Goal: Download file/media

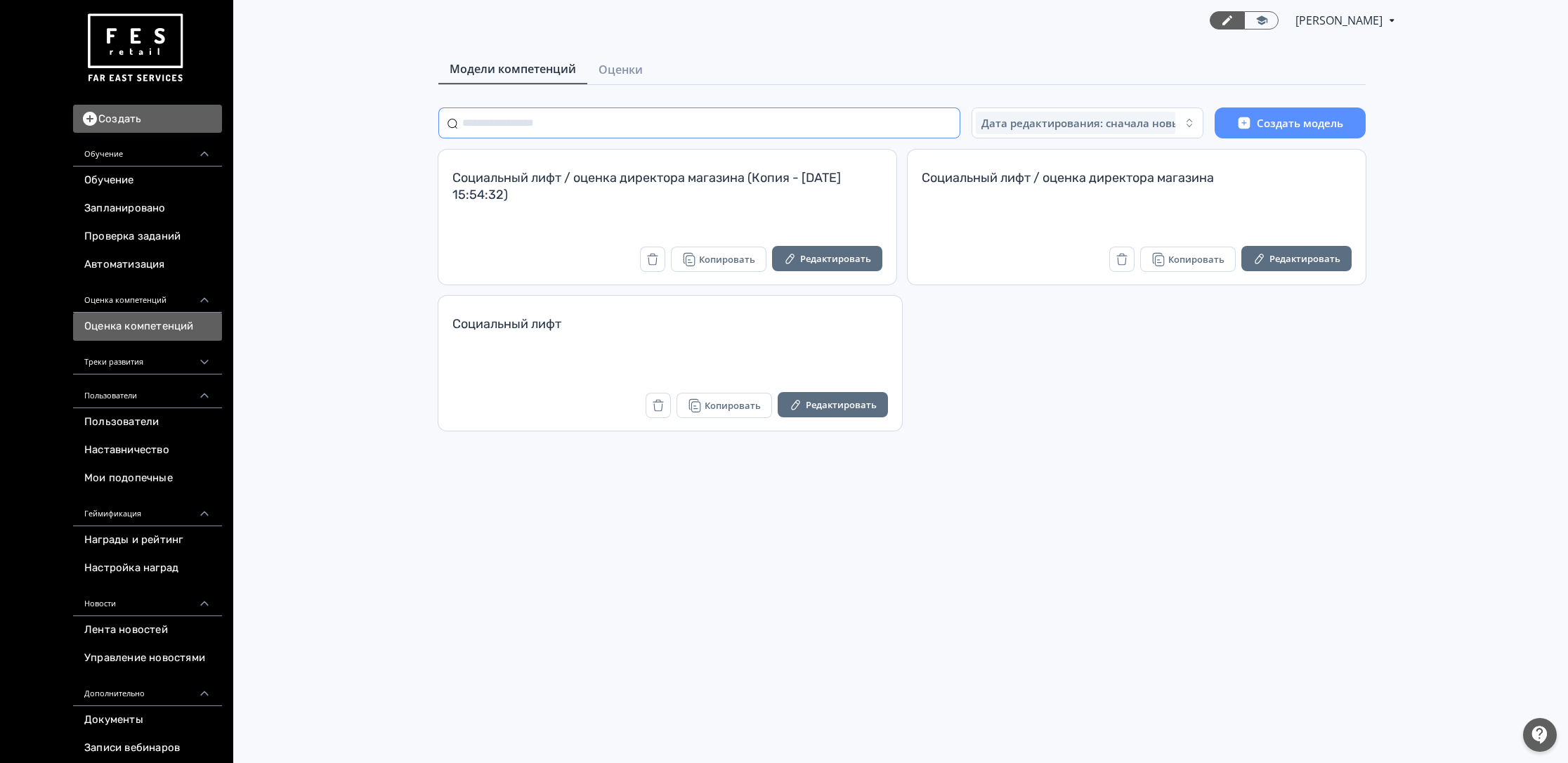
click at [915, 128] on input "text" at bounding box center [700, 123] width 522 height 31
click at [629, 74] on span "Оценки" at bounding box center [621, 69] width 44 height 16
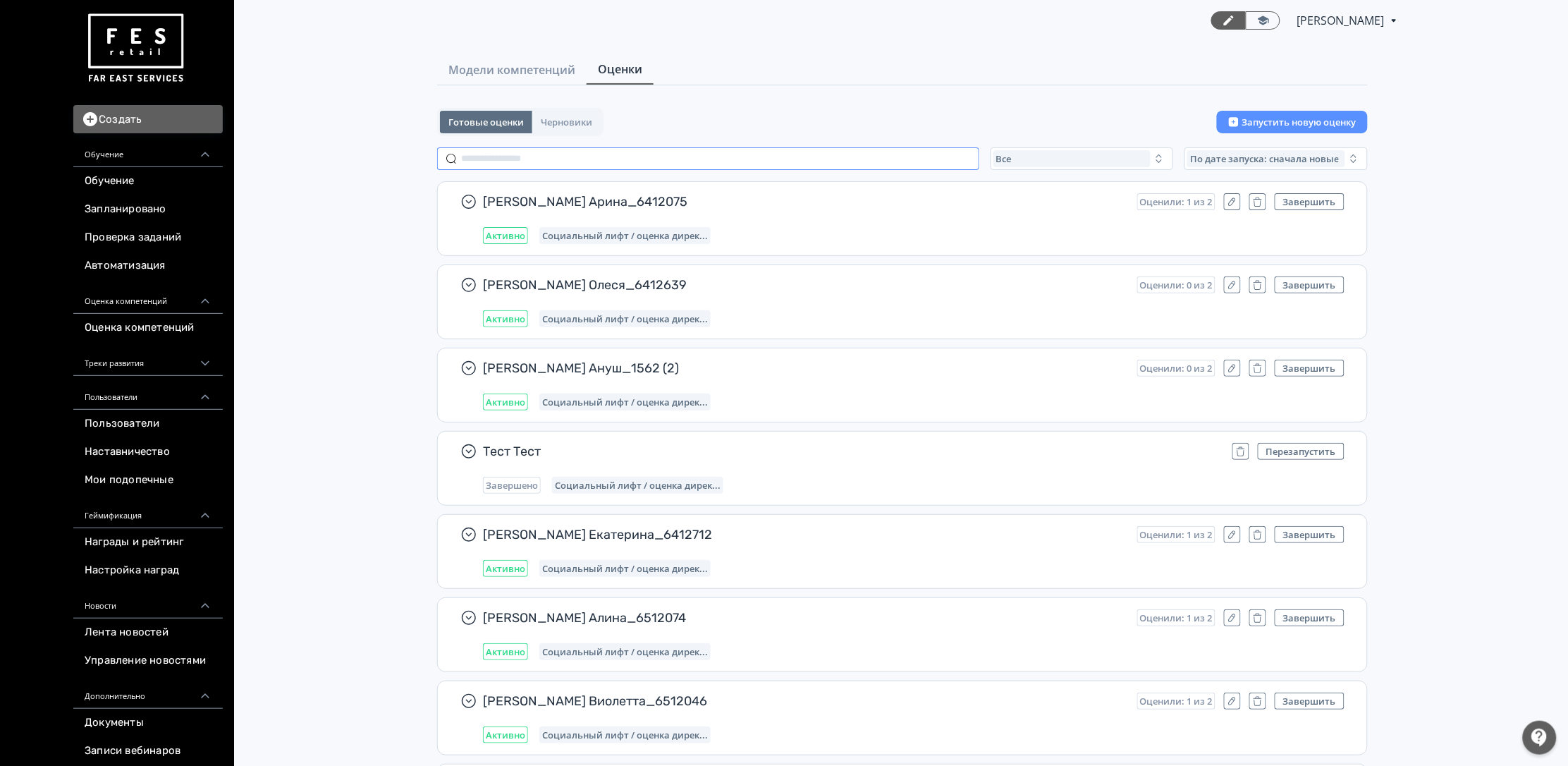
click at [604, 151] on input "text" at bounding box center [708, 158] width 542 height 22
paste input "**********"
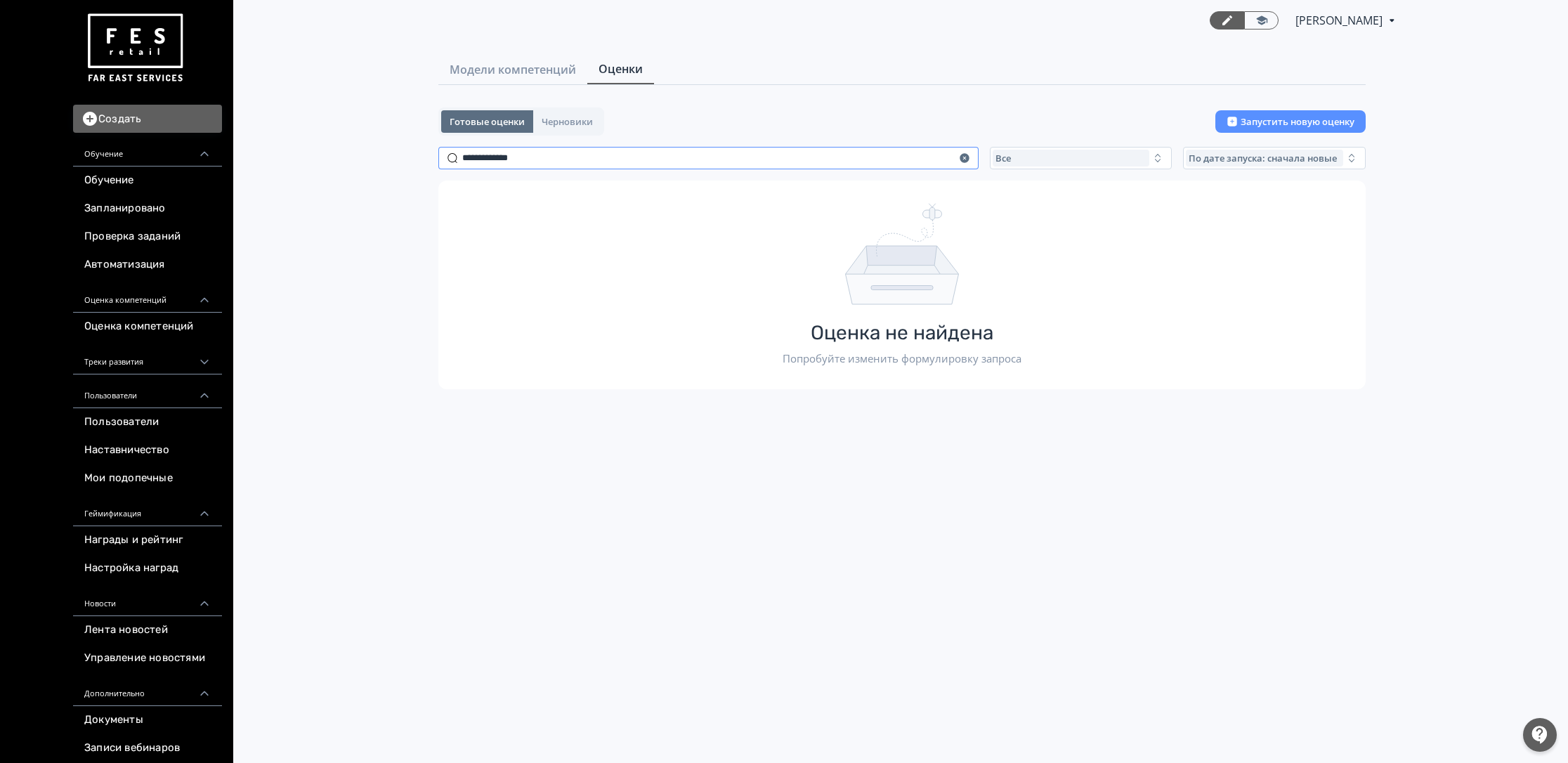
click at [492, 156] on input "**********" at bounding box center [709, 157] width 540 height 22
click at [496, 156] on input "**********" at bounding box center [709, 157] width 540 height 22
click at [536, 156] on input "**********" at bounding box center [709, 157] width 540 height 22
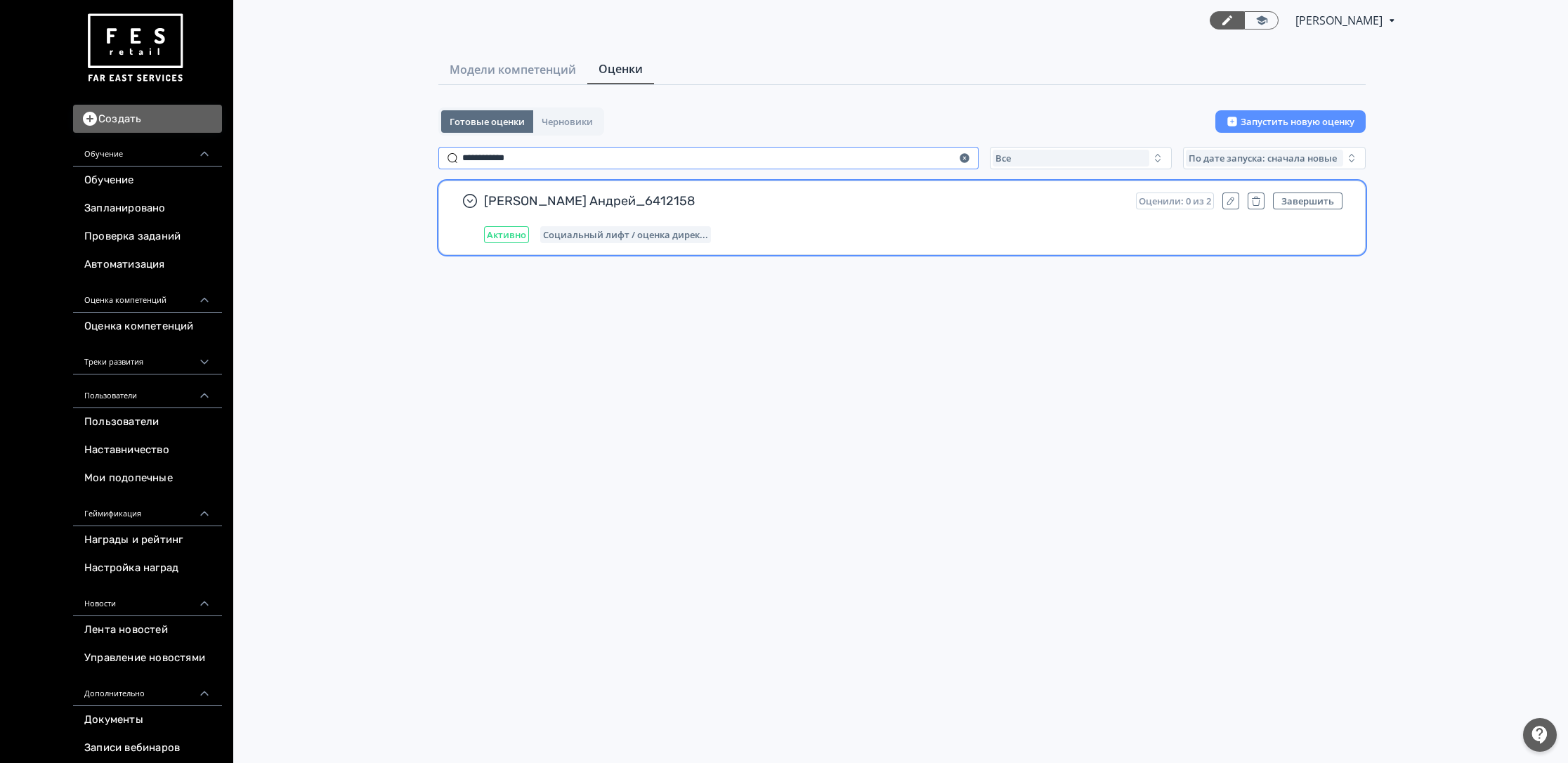
type input "**********"
click at [1042, 226] on div "Активно Социальный лифт / оценка дирек..." at bounding box center [913, 235] width 858 height 16
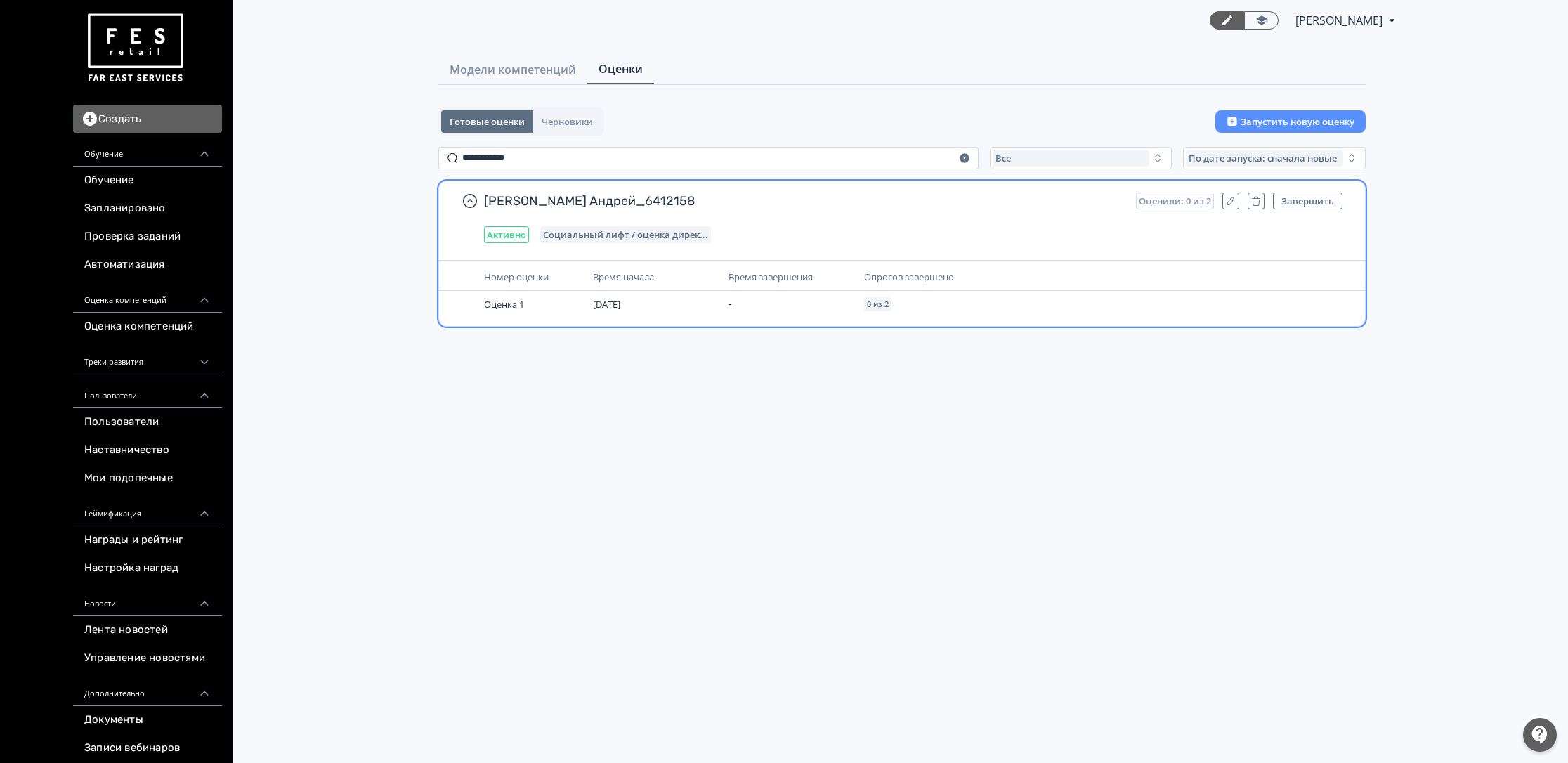
click at [979, 218] on div "[PERSON_NAME] Андрей_6412158 Оценили: 0 из 2 Завершить Активно Социальный лифт …" at bounding box center [913, 217] width 858 height 50
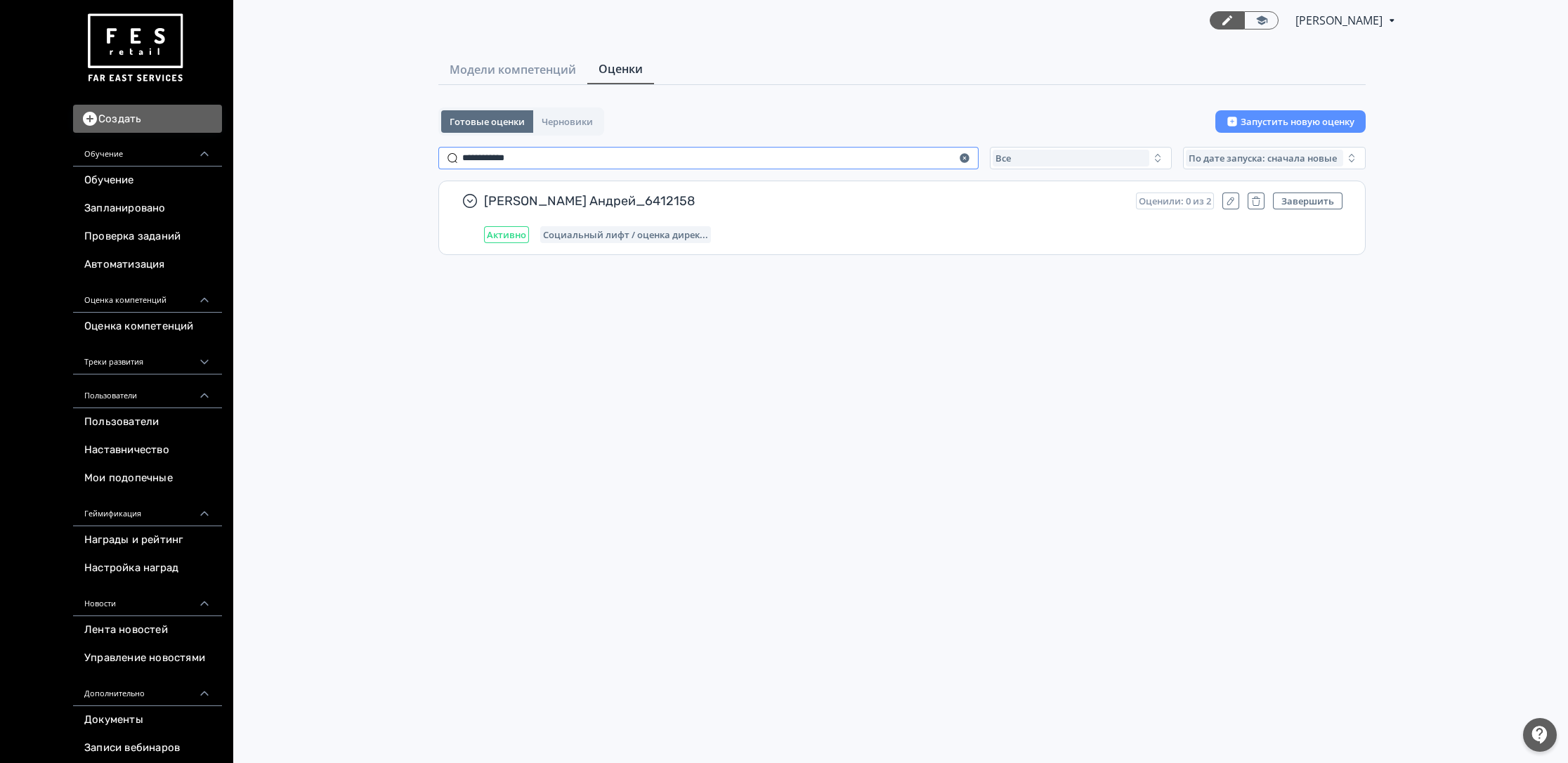
click at [964, 157] on icon "button" at bounding box center [964, 157] width 9 height 9
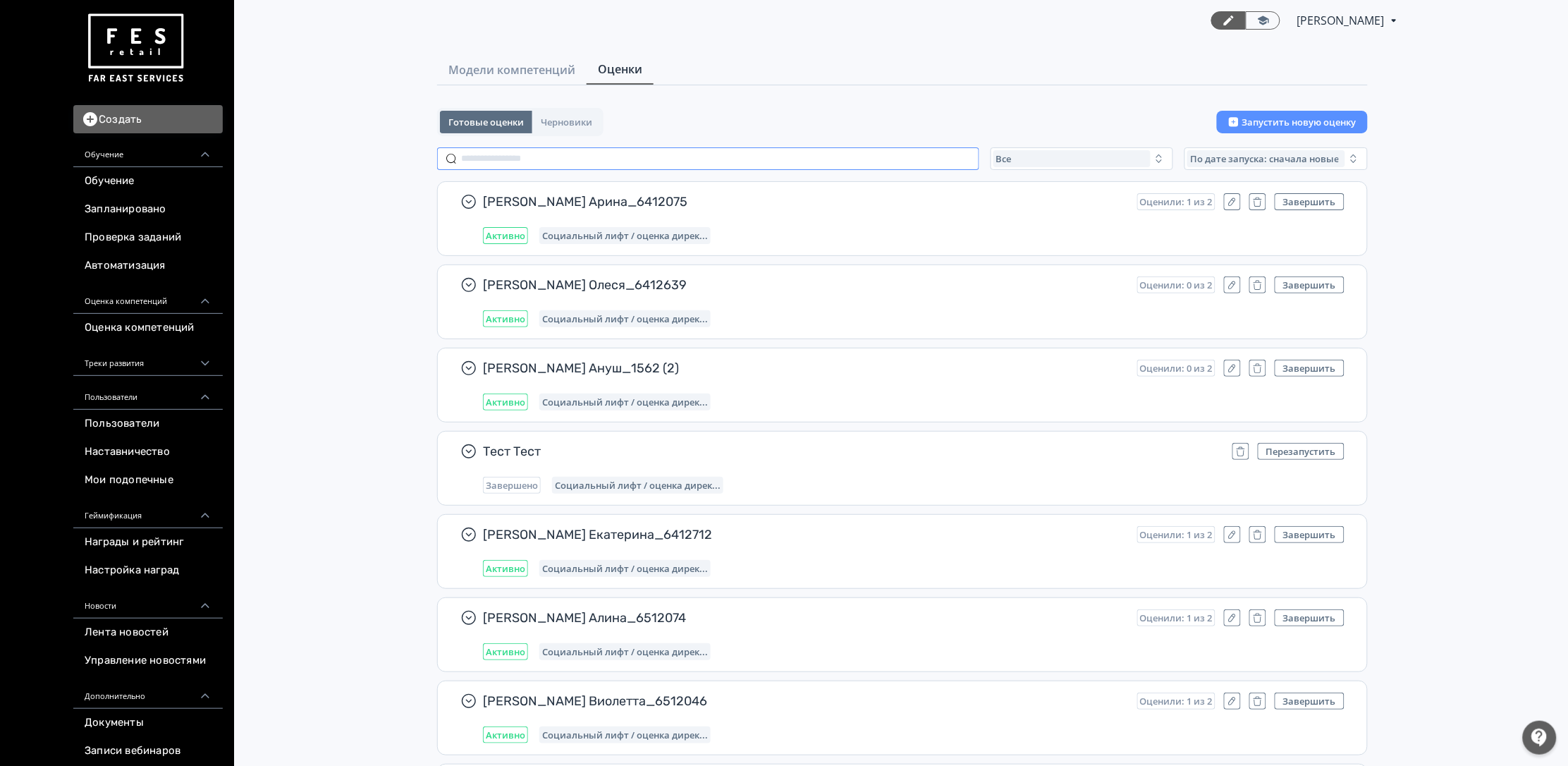
click at [710, 157] on input "text" at bounding box center [708, 158] width 542 height 22
click at [1114, 164] on div "Все" at bounding box center [1072, 159] width 158 height 17
click at [1100, 84] on div "Модели компетенций Оценки" at bounding box center [902, 70] width 931 height 31
click at [1244, 159] on span "По дате запуска: сначала новые" at bounding box center [1265, 159] width 149 height 12
click at [1186, 198] on button "По названию: А - Я" at bounding box center [1228, 191] width 247 height 26
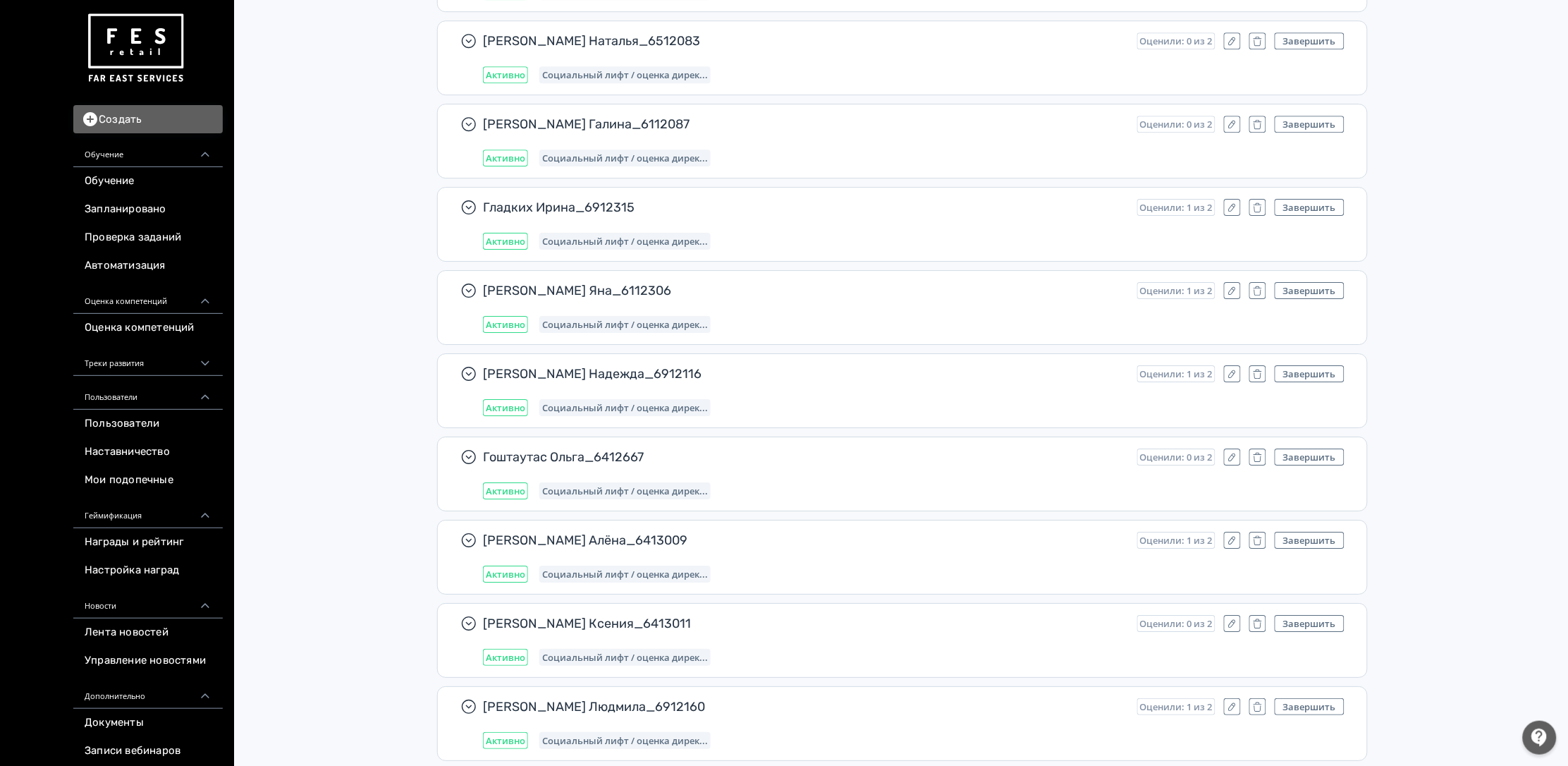
scroll to position [5500, 0]
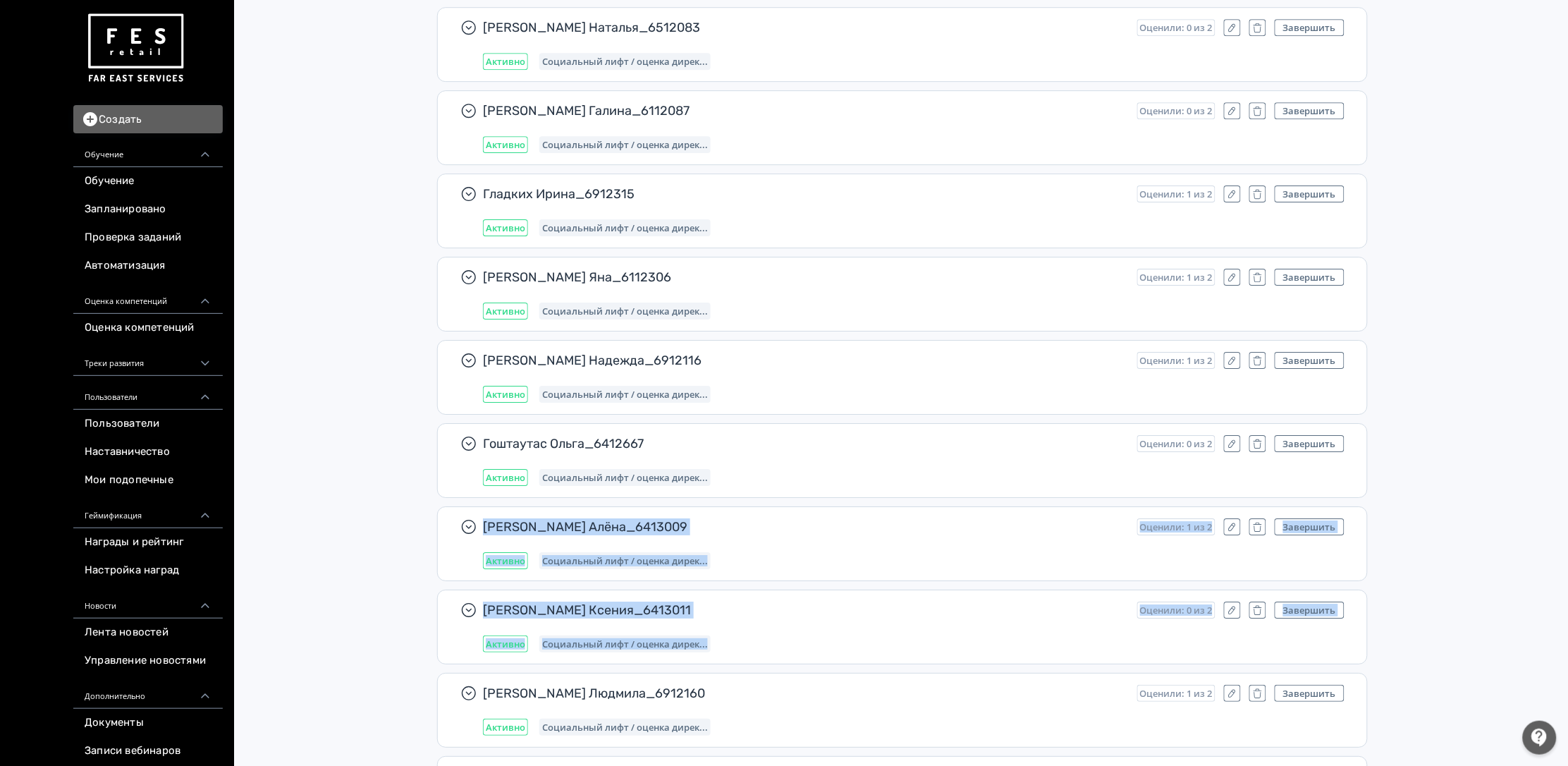
drag, startPoint x: 1566, startPoint y: 515, endPoint x: 1538, endPoint y: 614, distance: 102.9
drag, startPoint x: 1528, startPoint y: 586, endPoint x: 1572, endPoint y: 564, distance: 49.2
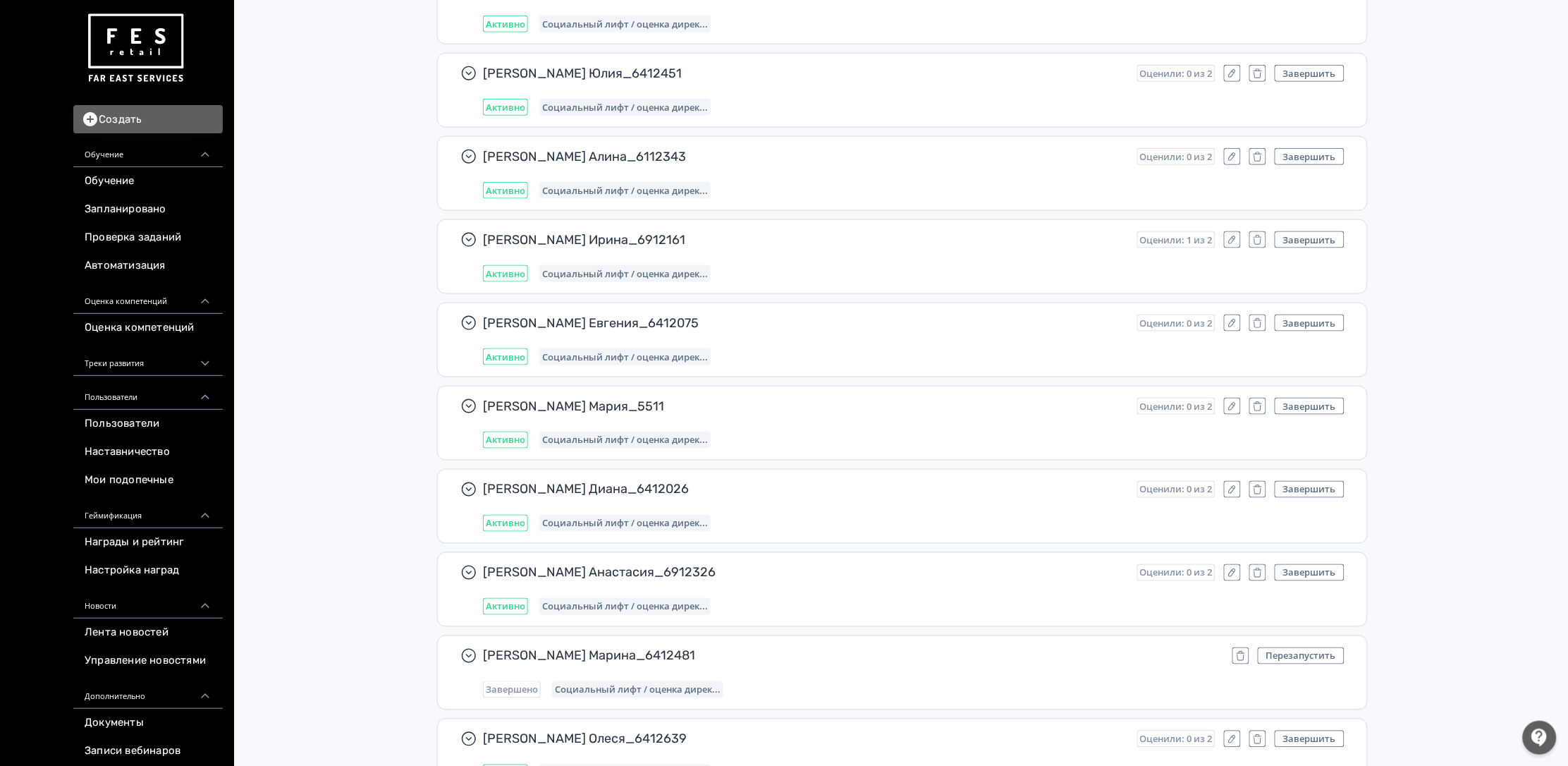
scroll to position [0, 0]
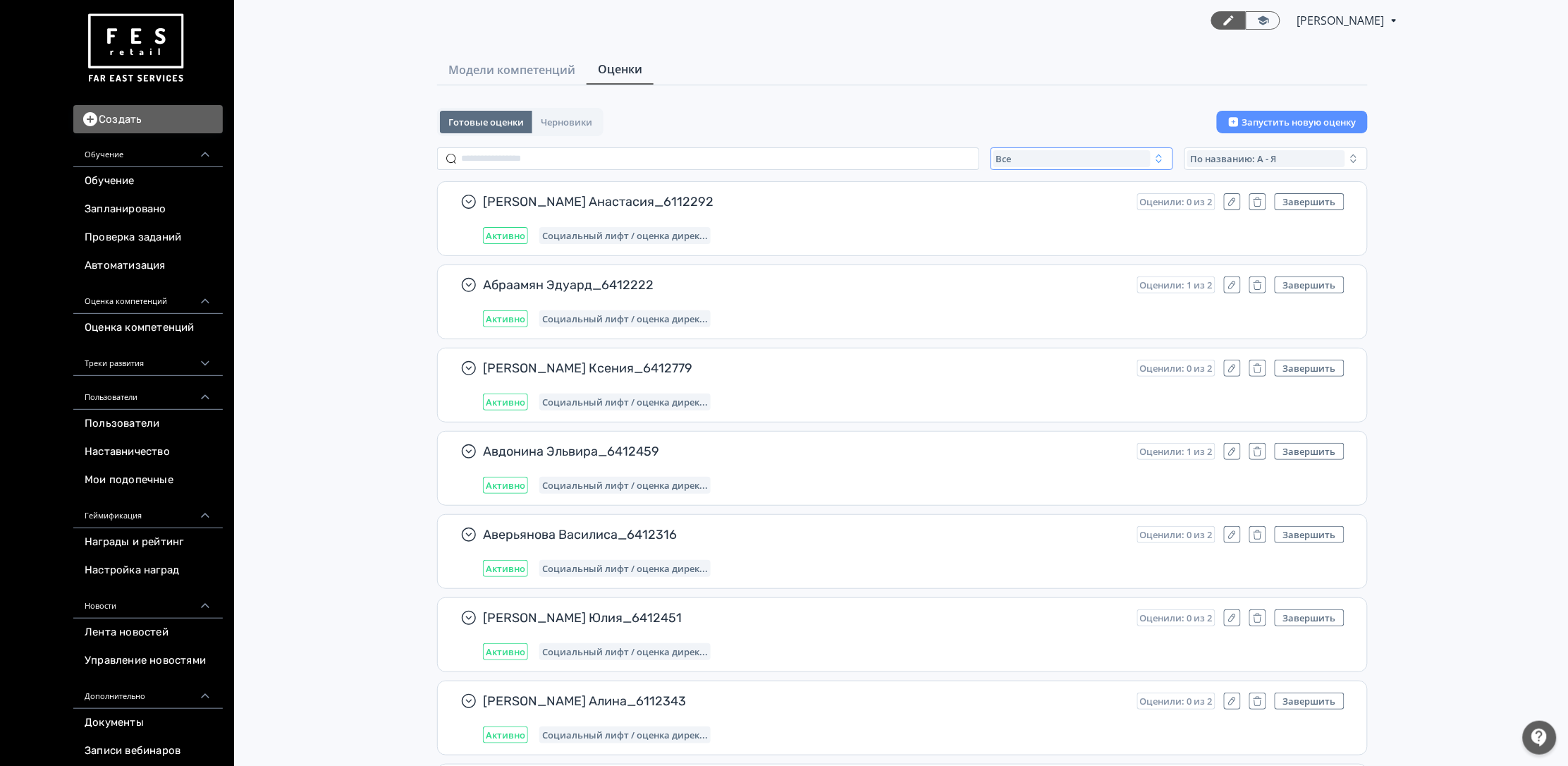
click at [1112, 155] on div "Все" at bounding box center [1072, 159] width 158 height 17
click at [1244, 153] on span "По названию: А - Я" at bounding box center [1233, 159] width 86 height 12
click at [1164, 214] on span "По названию: Я – [PERSON_NAME]" at bounding box center [1191, 216] width 173 height 14
click at [1097, 160] on div "Все" at bounding box center [1071, 159] width 157 height 17
click at [1052, 212] on span "Активные" at bounding box center [1033, 216] width 51 height 14
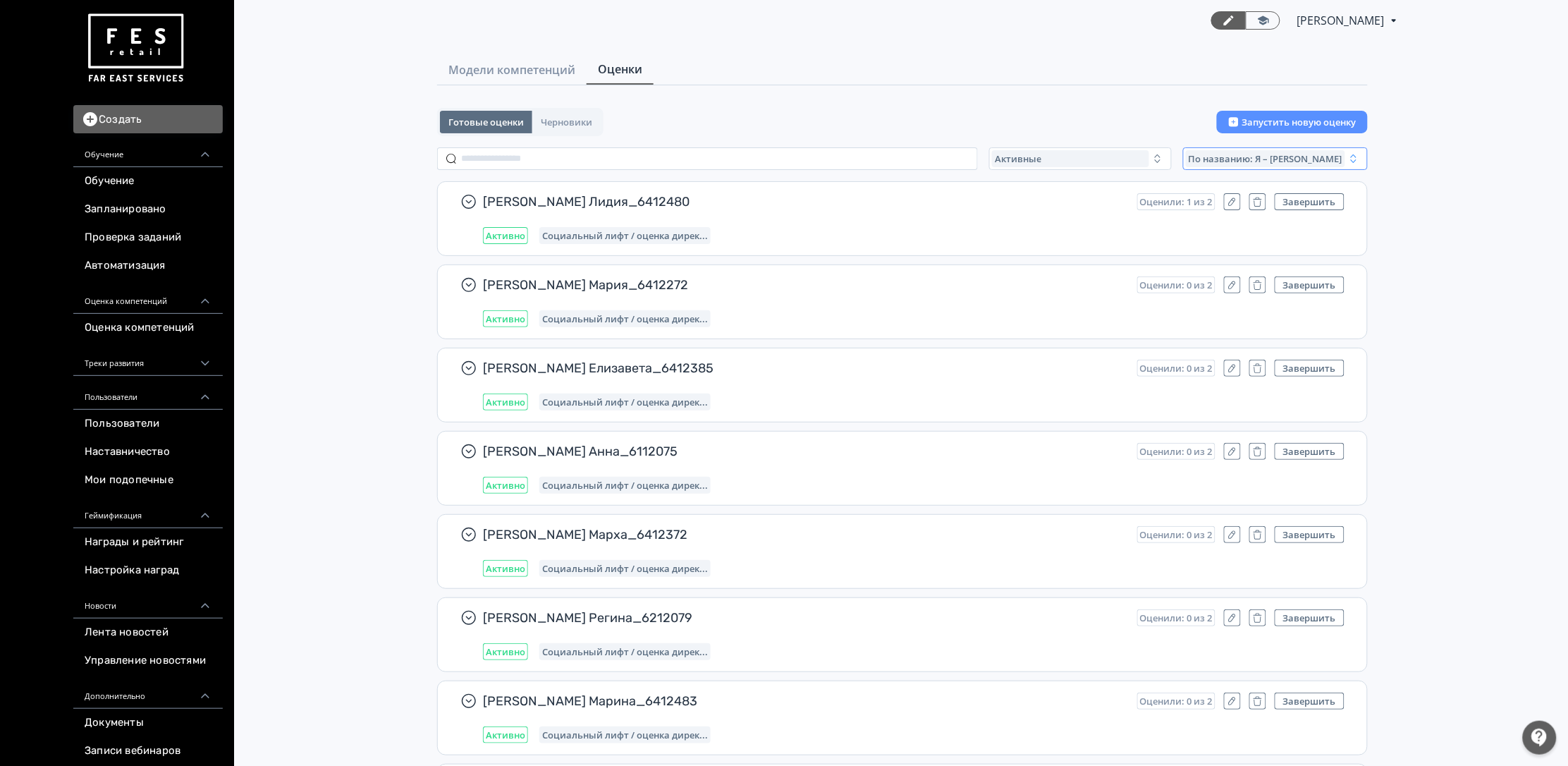
click at [1256, 163] on span "По названию: Я – [PERSON_NAME]" at bounding box center [1266, 159] width 154 height 12
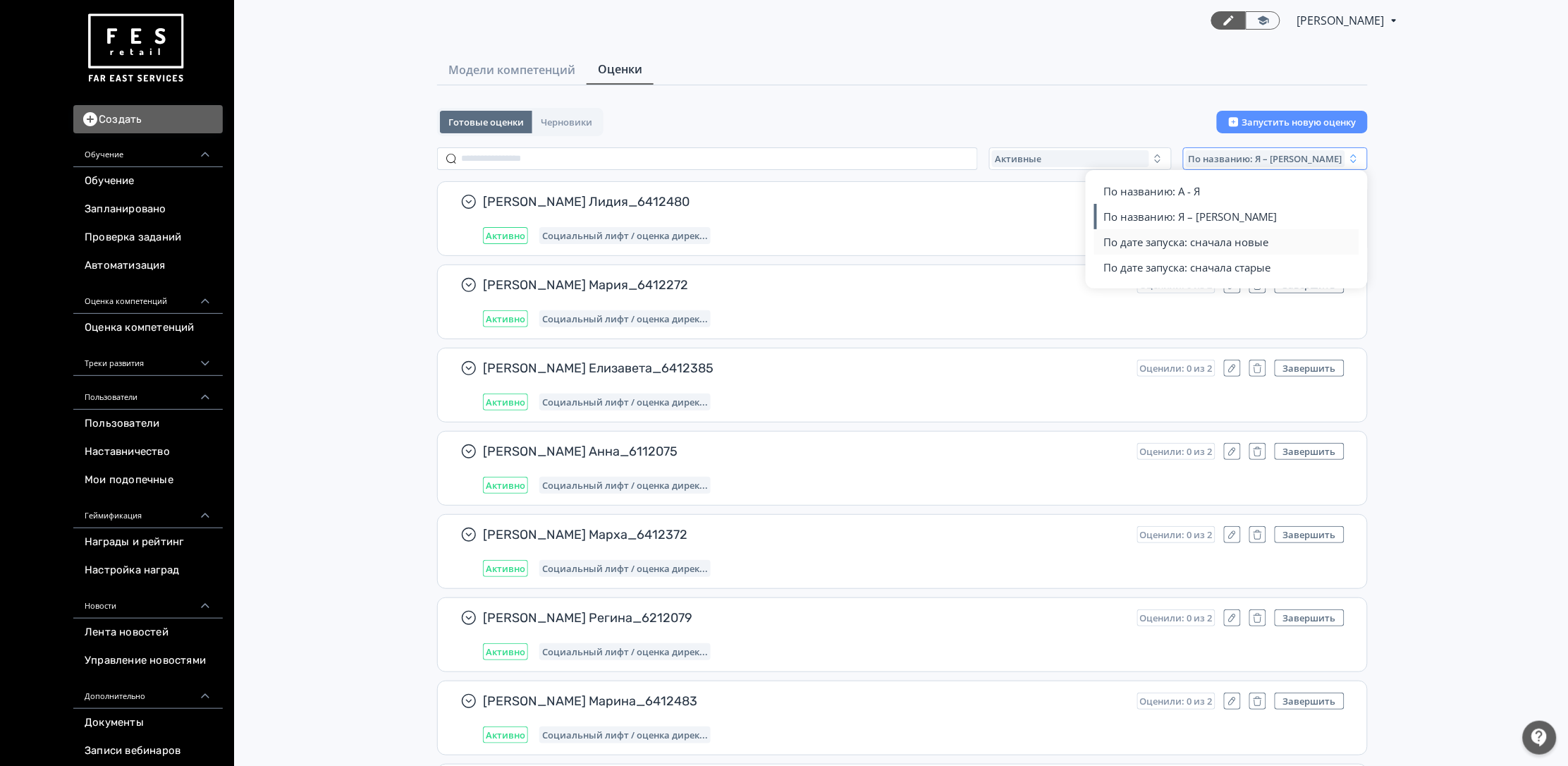
click at [1262, 238] on span "По дате запуска: сначала новые" at bounding box center [1187, 241] width 165 height 14
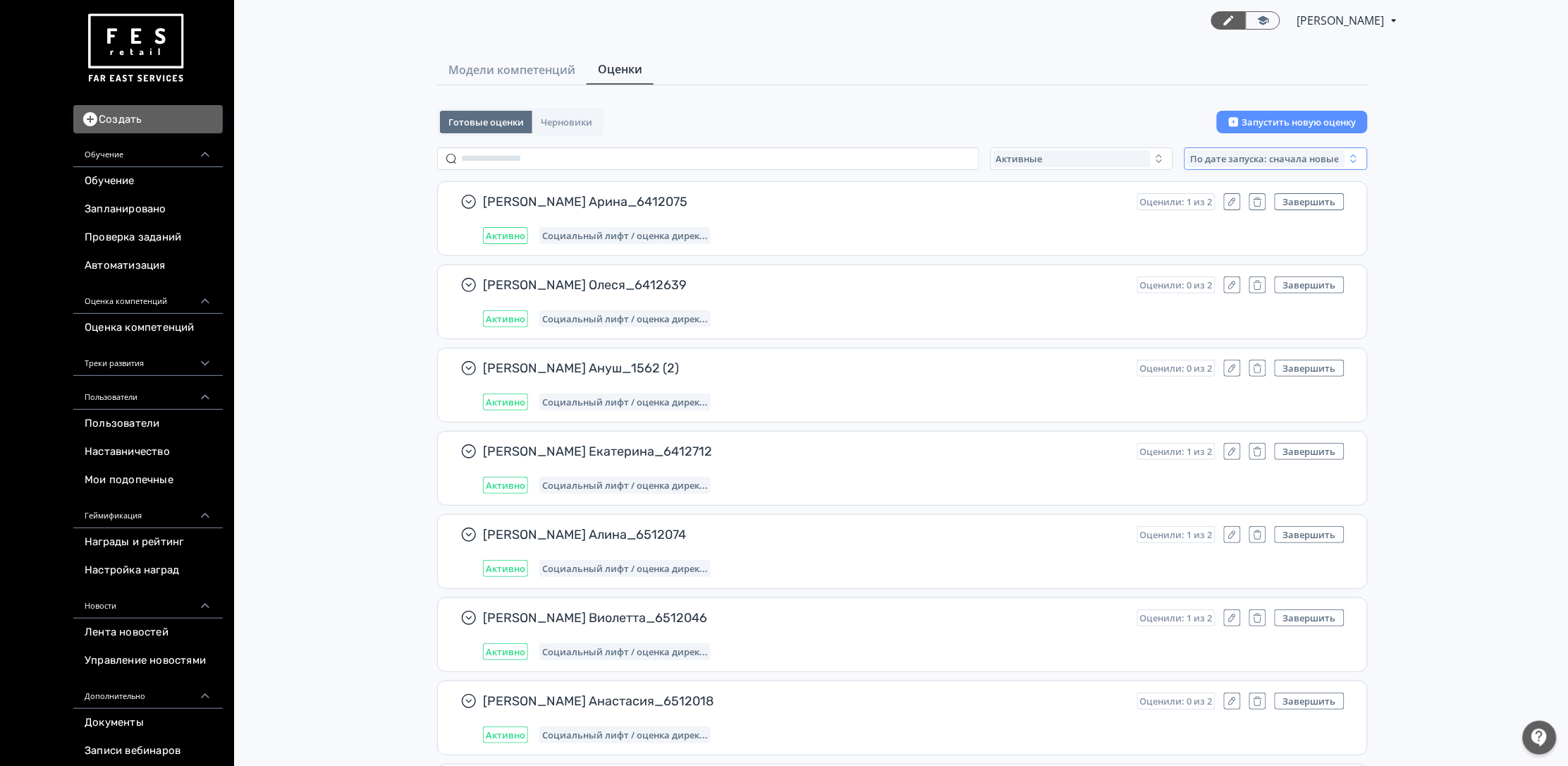
click at [1257, 168] on button "По дате запуска: сначала новые" at bounding box center [1276, 158] width 183 height 22
click at [1250, 260] on span "По дате запуска: сначала старые" at bounding box center [1188, 267] width 167 height 14
click at [695, 164] on input "text" at bounding box center [708, 158] width 542 height 22
paste input "**********"
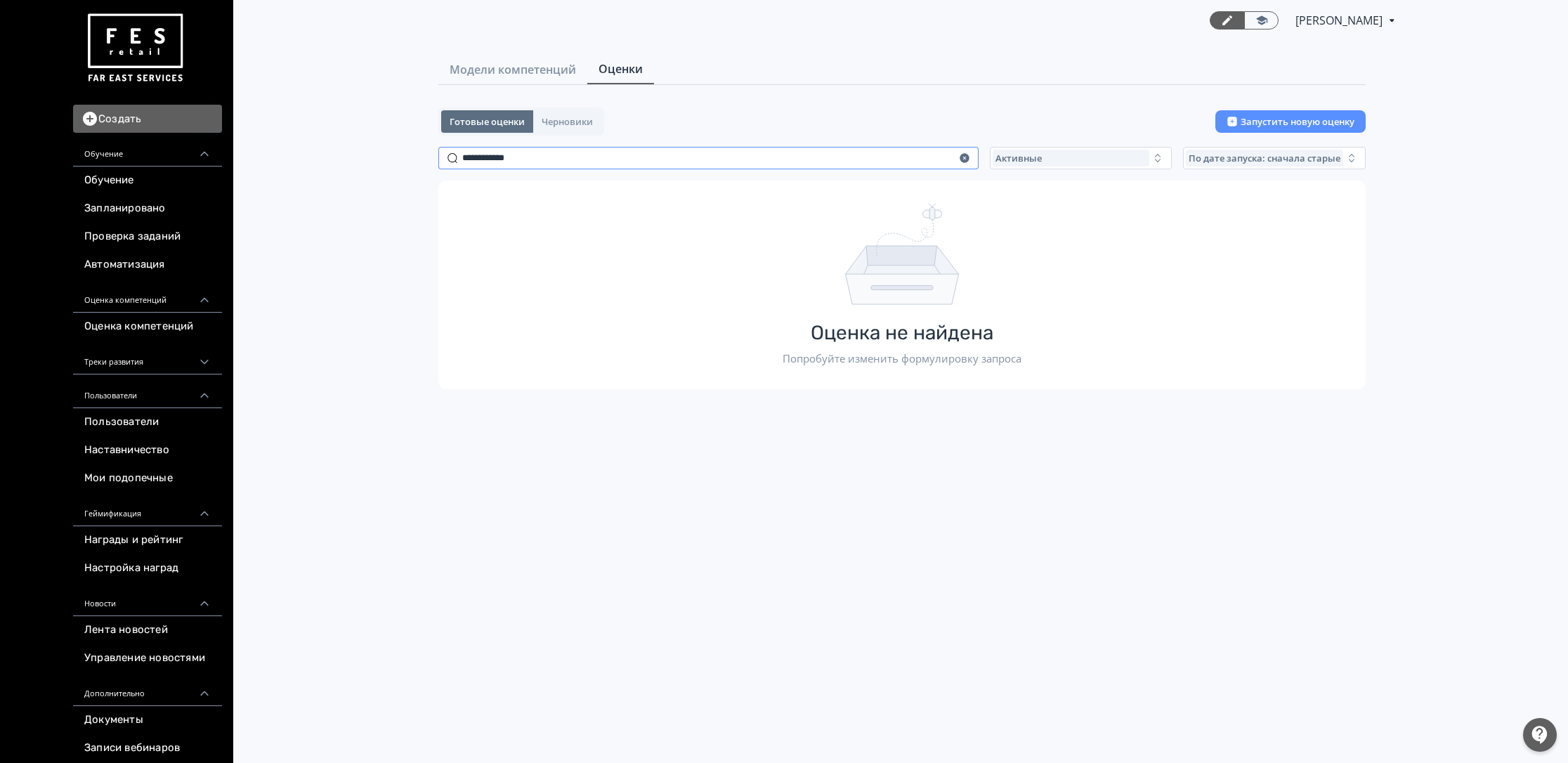
drag, startPoint x: 593, startPoint y: 144, endPoint x: 521, endPoint y: 149, distance: 72.2
click at [521, 149] on div "**********" at bounding box center [902, 249] width 928 height 281
drag, startPoint x: 533, startPoint y: 153, endPoint x: 495, endPoint y: 145, distance: 38.8
click at [495, 147] on input "**********" at bounding box center [709, 157] width 540 height 22
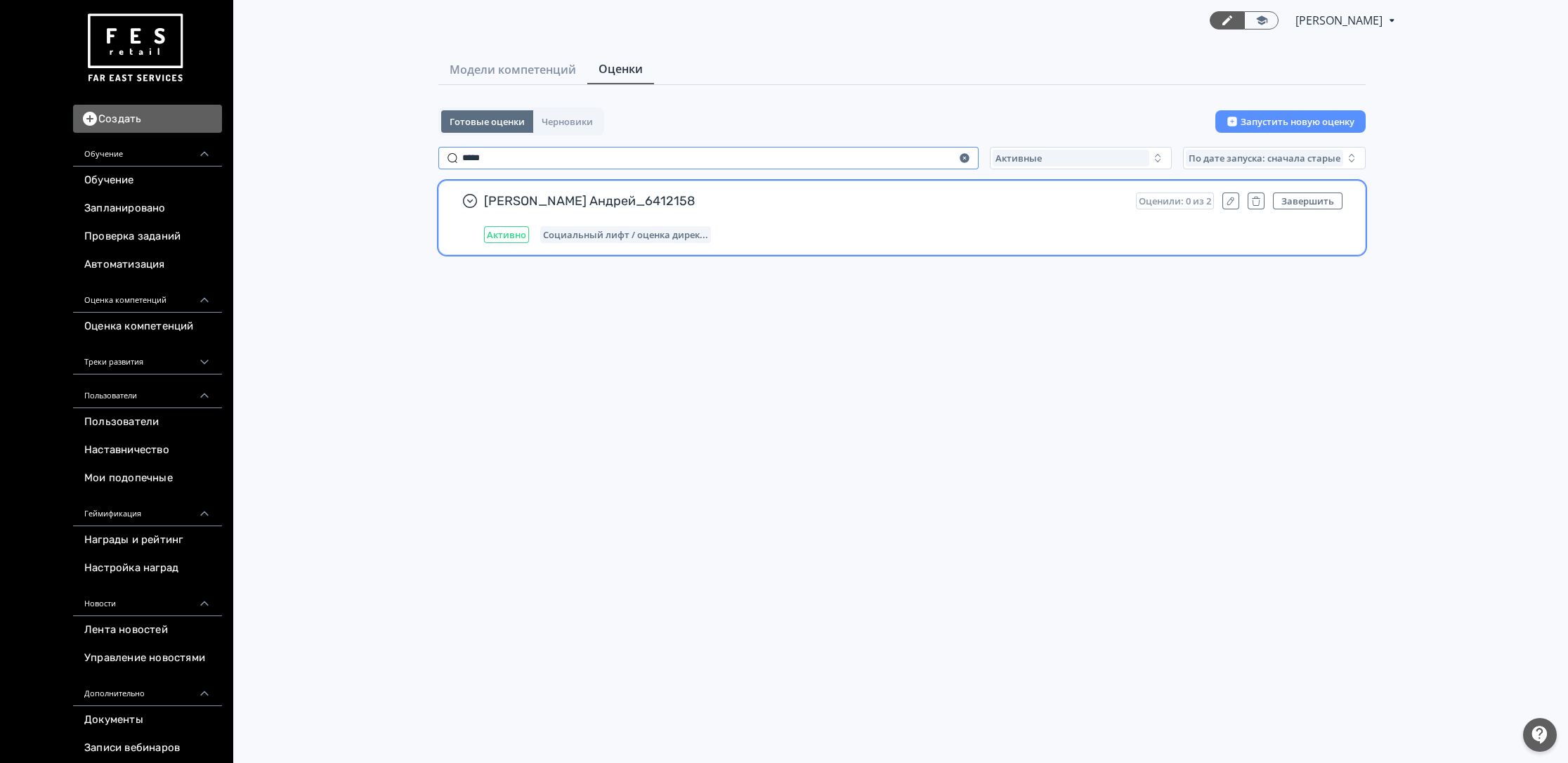
type input "*****"
click at [663, 193] on span "[PERSON_NAME] Андрей_6412158" at bounding box center [804, 201] width 640 height 16
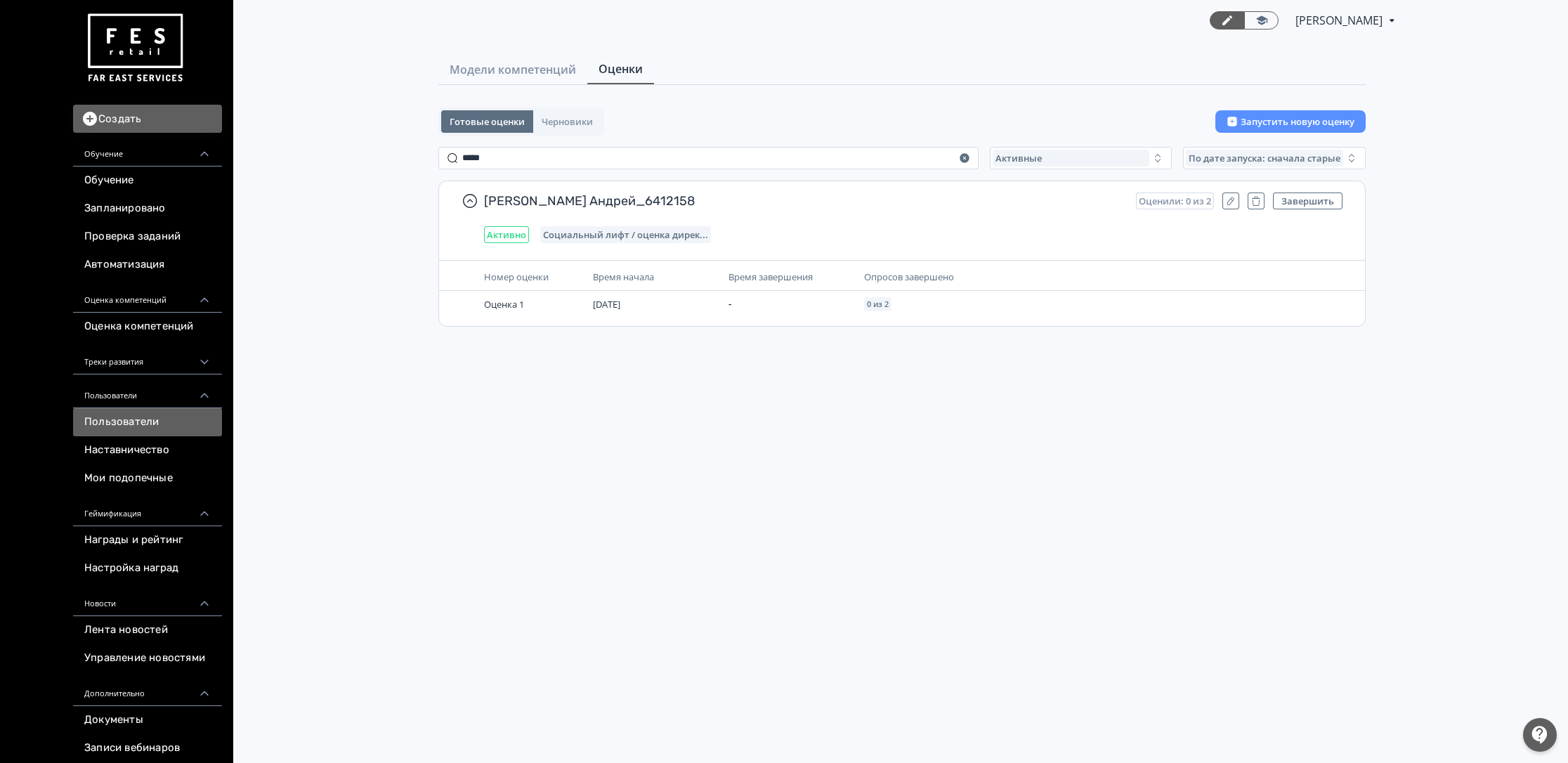
click at [156, 419] on link "Пользователи" at bounding box center [147, 422] width 149 height 28
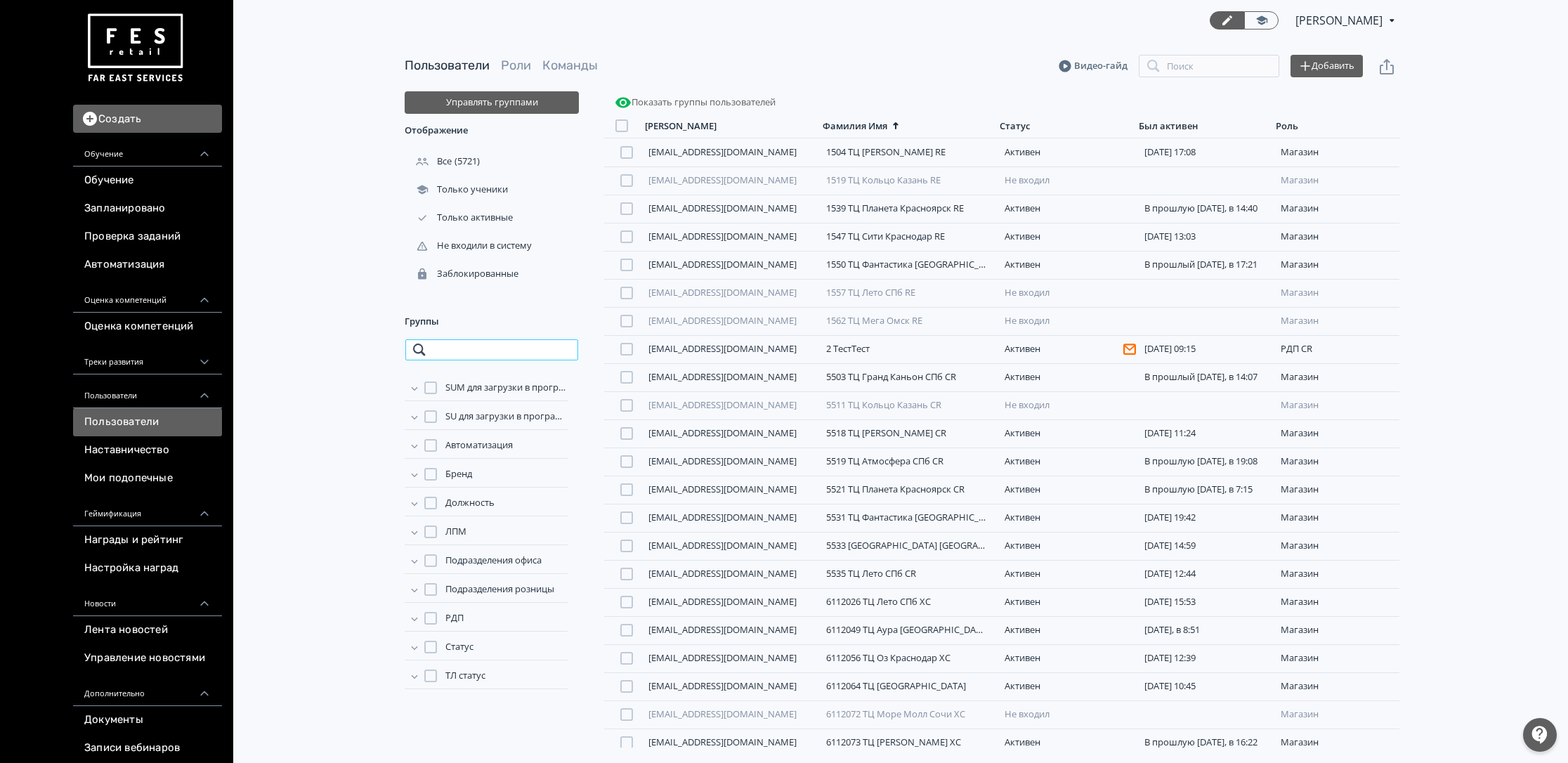
click at [541, 349] on input "search" at bounding box center [492, 349] width 174 height 22
paste input "*******"
type input "*******"
click at [496, 394] on span "Подразделения розницы" at bounding box center [500, 388] width 109 height 14
click at [496, 412] on span "6912136 [GEOGRAPHIC_DATA][PERSON_NAME] RE" at bounding box center [512, 421] width 109 height 41
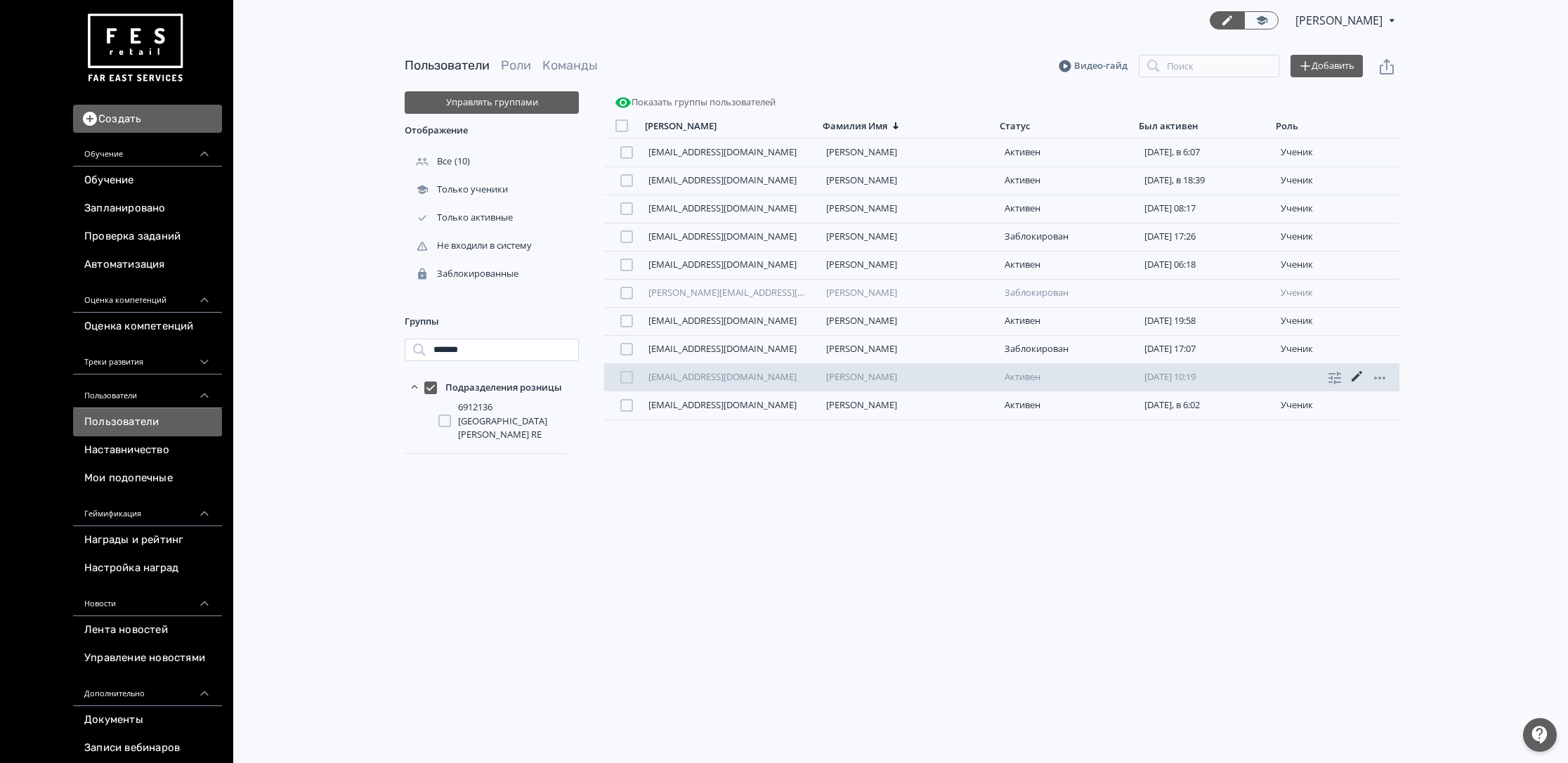
click at [1362, 375] on icon at bounding box center [1357, 376] width 16 height 16
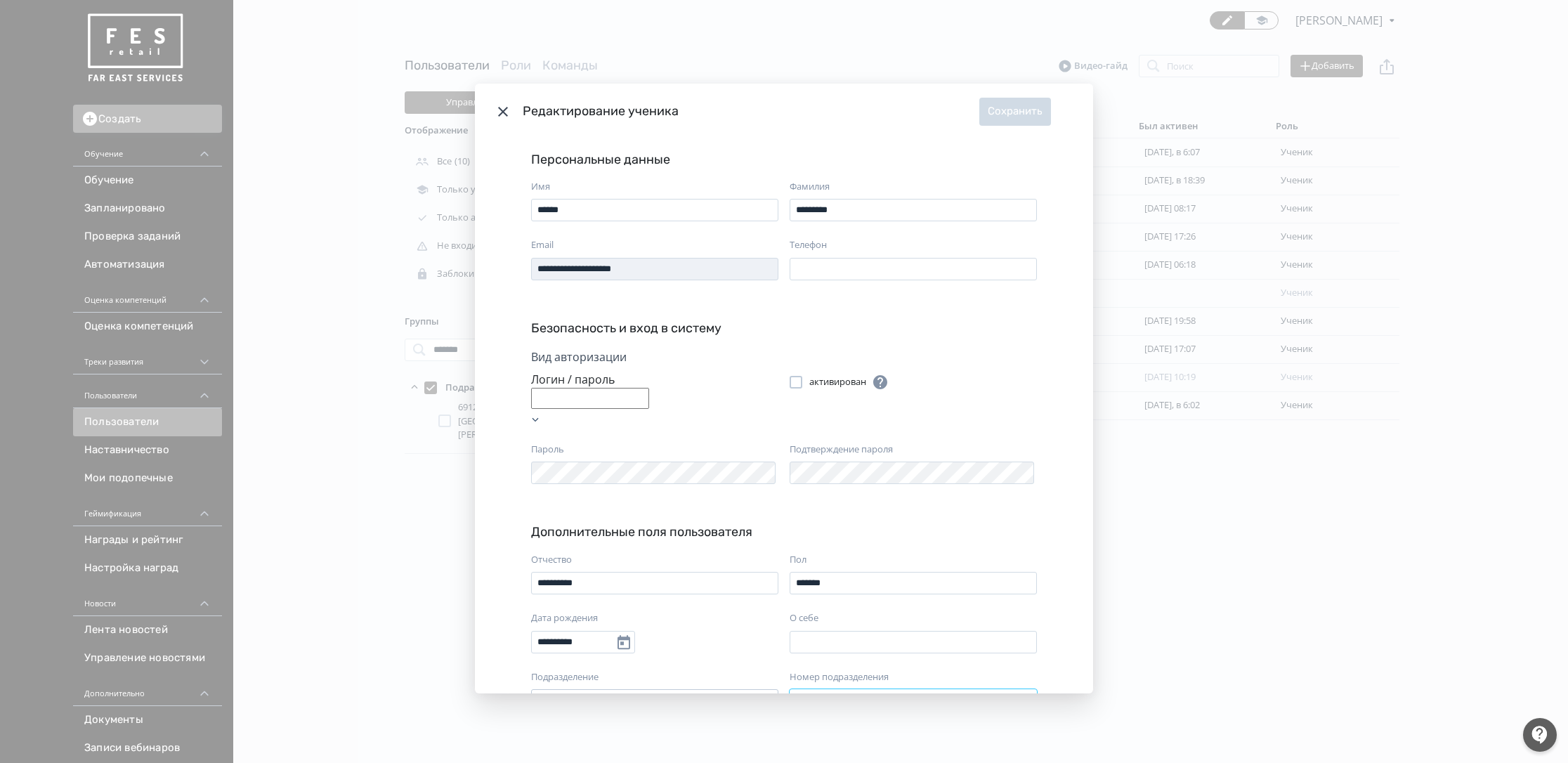
drag, startPoint x: 844, startPoint y: 664, endPoint x: 745, endPoint y: 660, distance: 99.1
click at [376, 420] on div "**********" at bounding box center [784, 381] width 1568 height 763
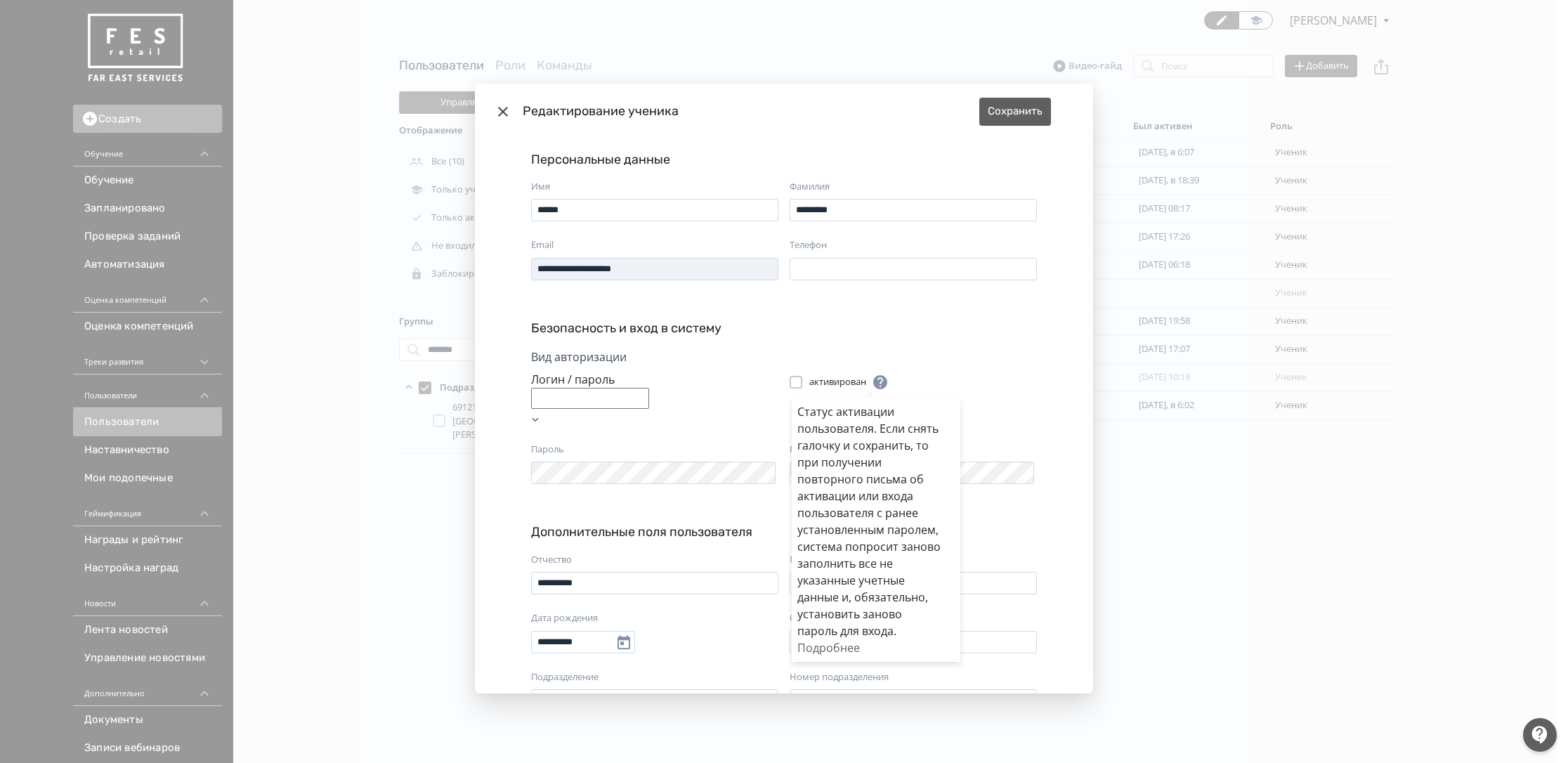
click at [612, 268] on div "Статус активации пользователя. Если снять галочку и сохранить, то при получении…" at bounding box center [784, 381] width 1568 height 763
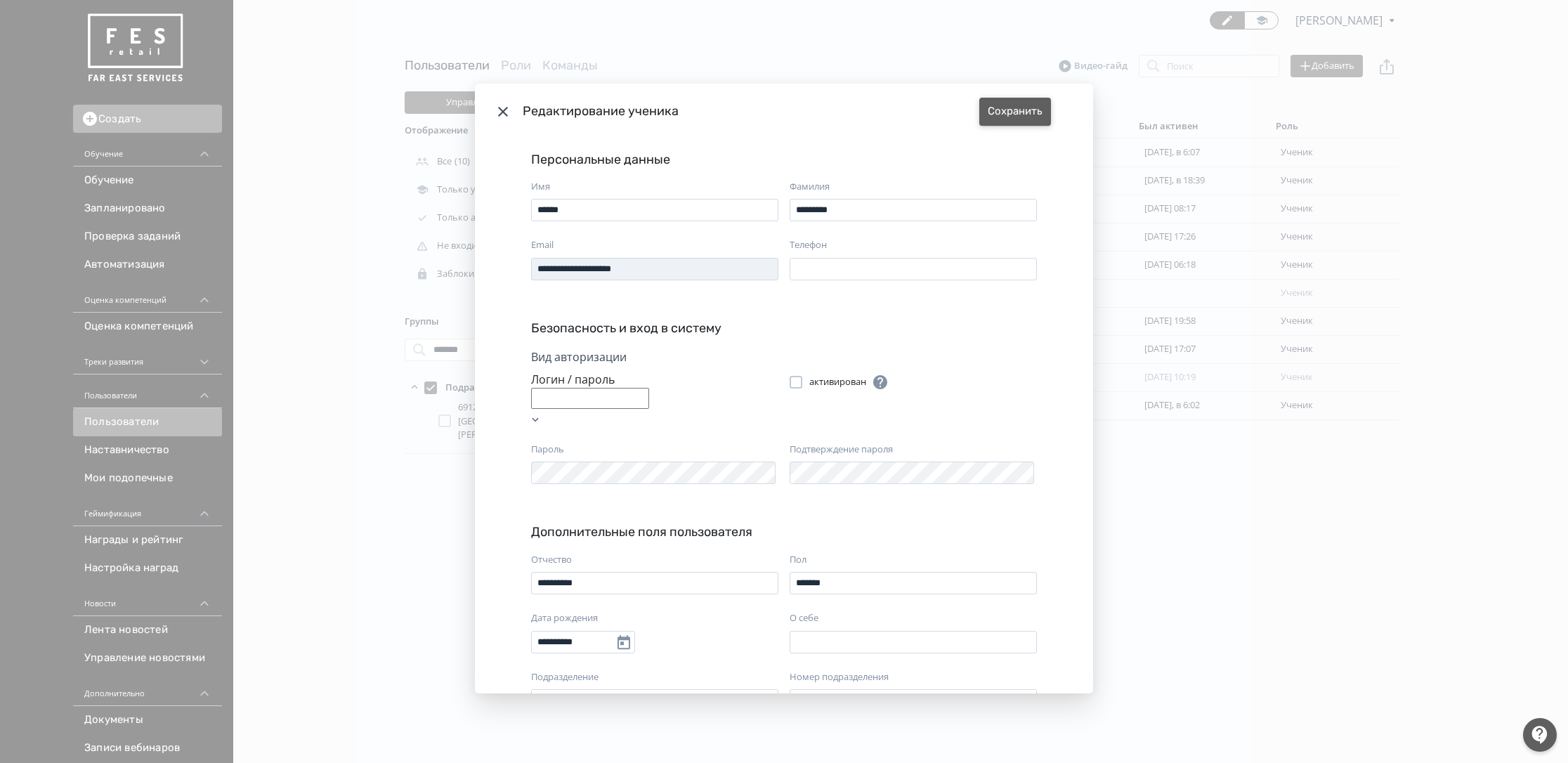
click at [1014, 103] on button "Сохранить" at bounding box center [1015, 112] width 72 height 28
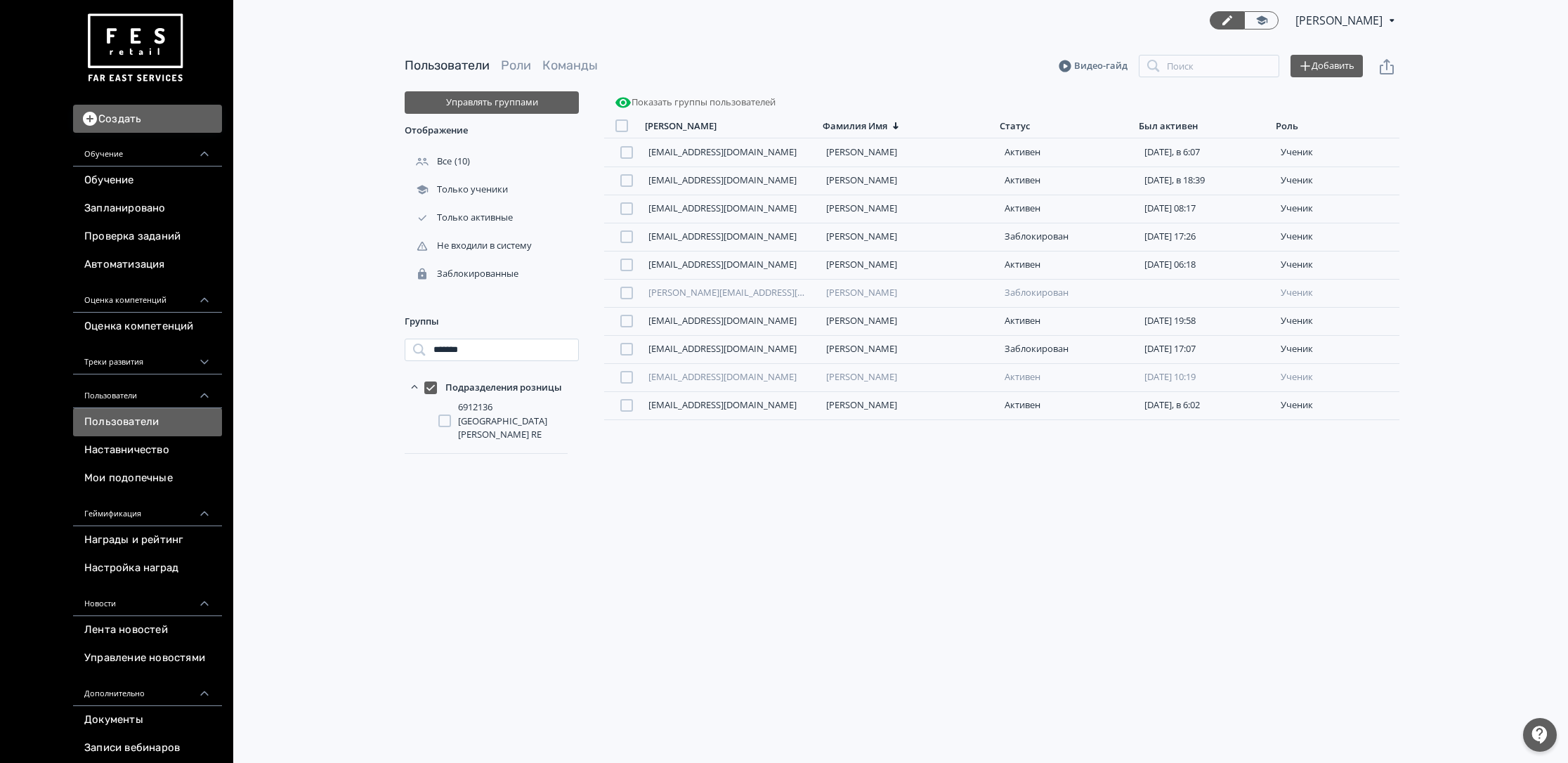
click at [435, 386] on div at bounding box center [430, 387] width 12 height 12
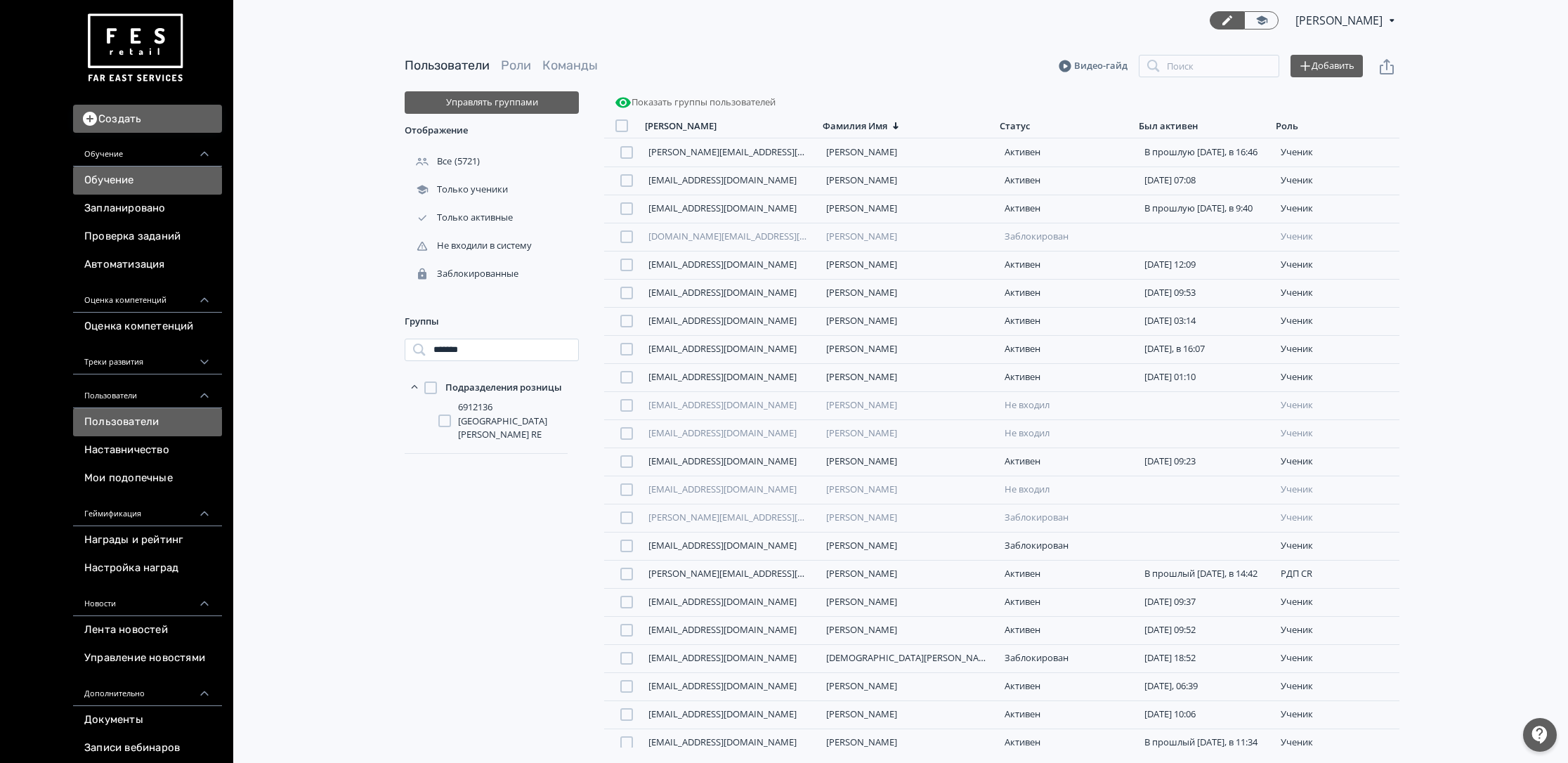
click at [84, 179] on link "Обучение" at bounding box center [147, 180] width 149 height 28
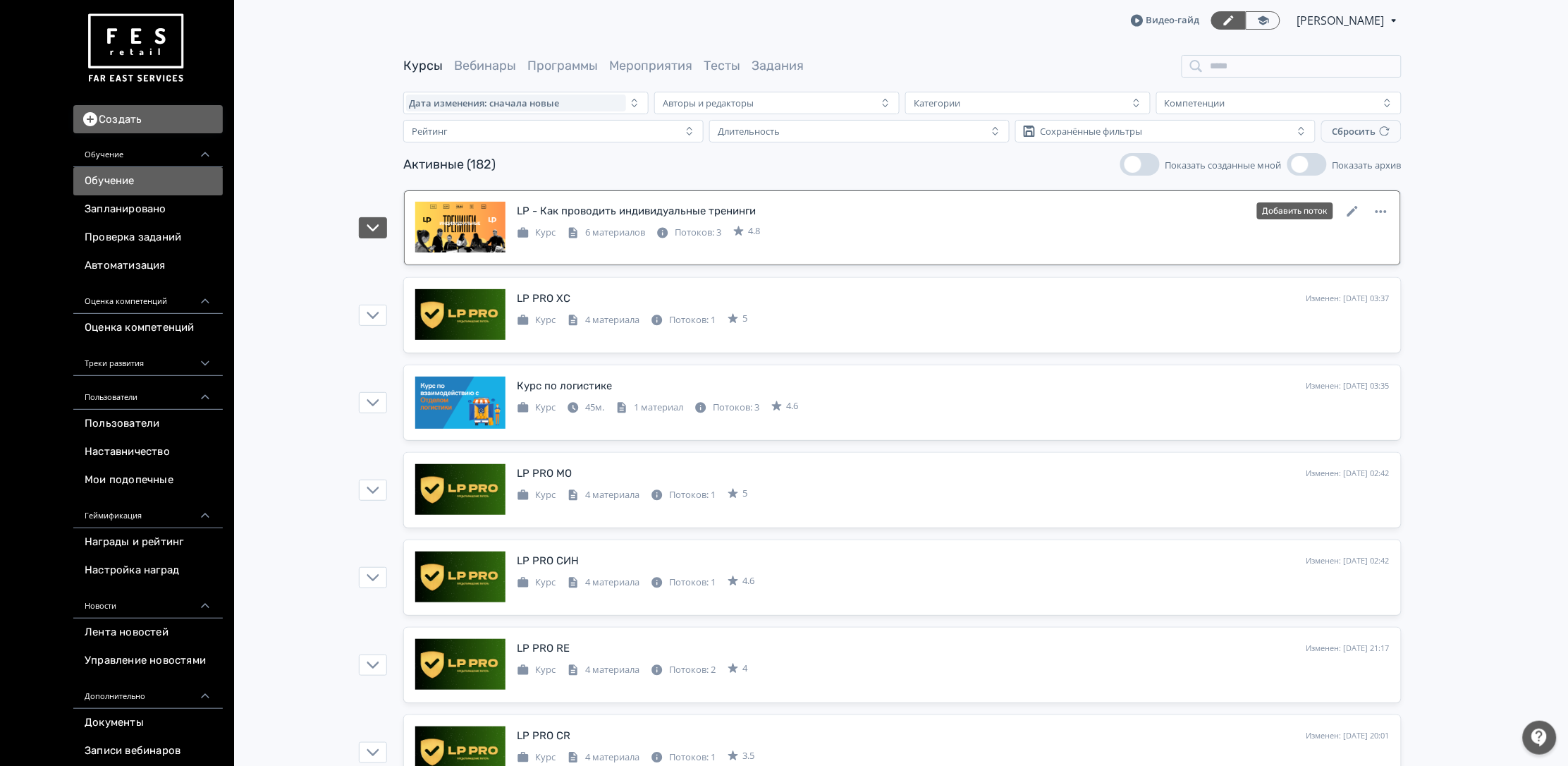
click at [582, 204] on div "LP - Как проводить индивидуальные тренинги" at bounding box center [636, 212] width 239 height 17
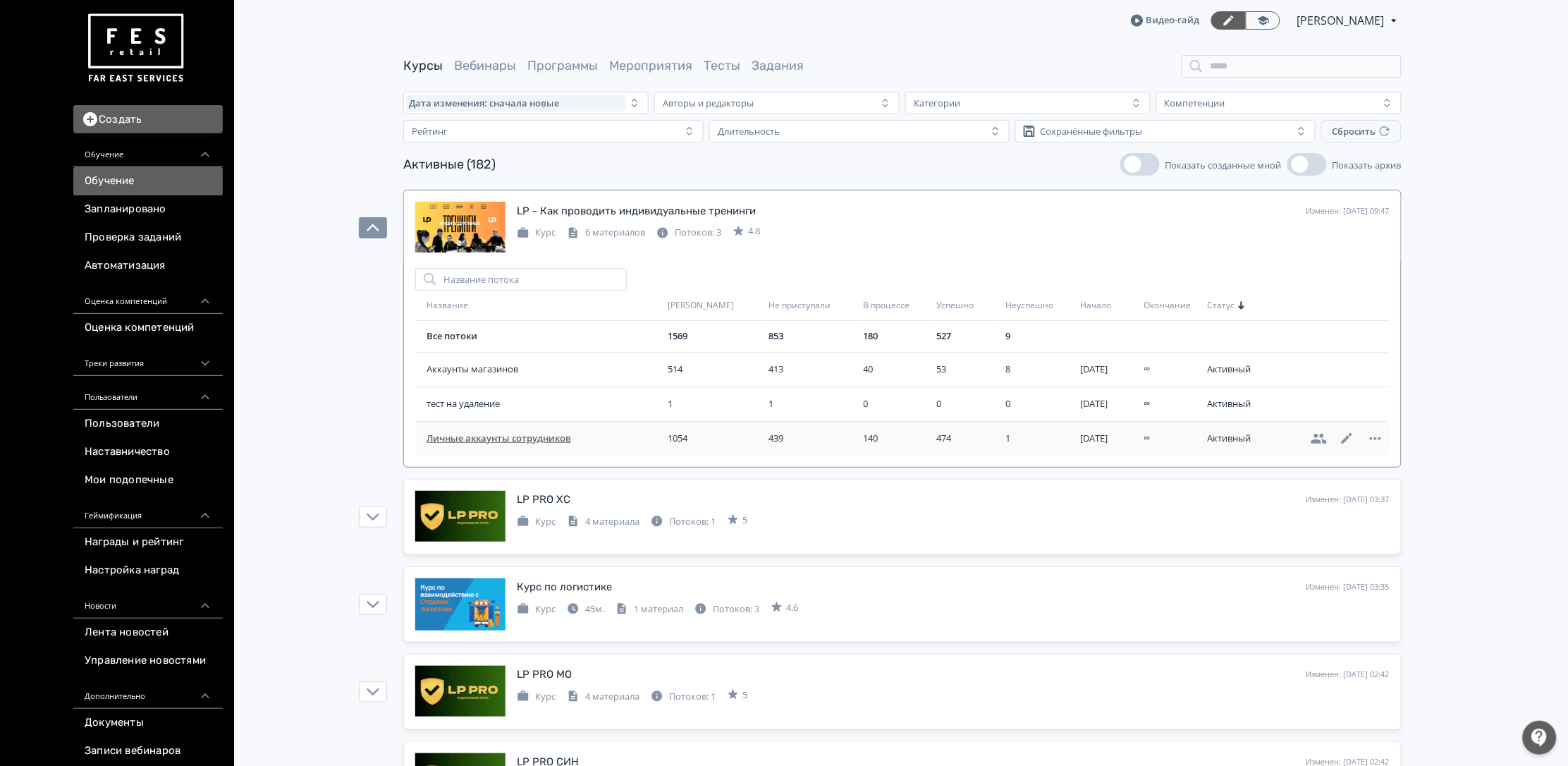
click at [528, 441] on span "Личные аккаунты сотрудников" at bounding box center [544, 438] width 235 height 14
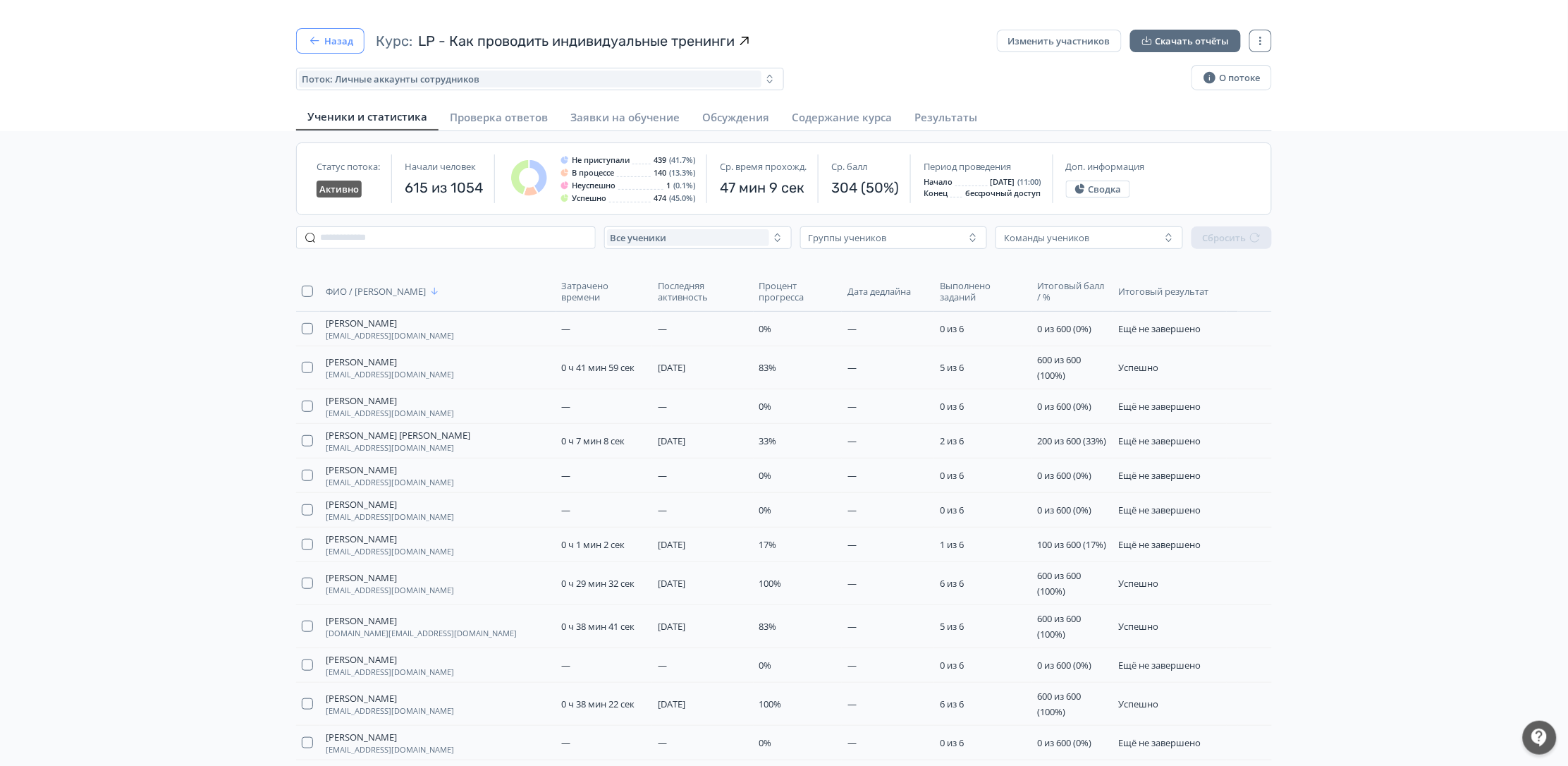
click at [340, 40] on button "Назад" at bounding box center [330, 40] width 69 height 26
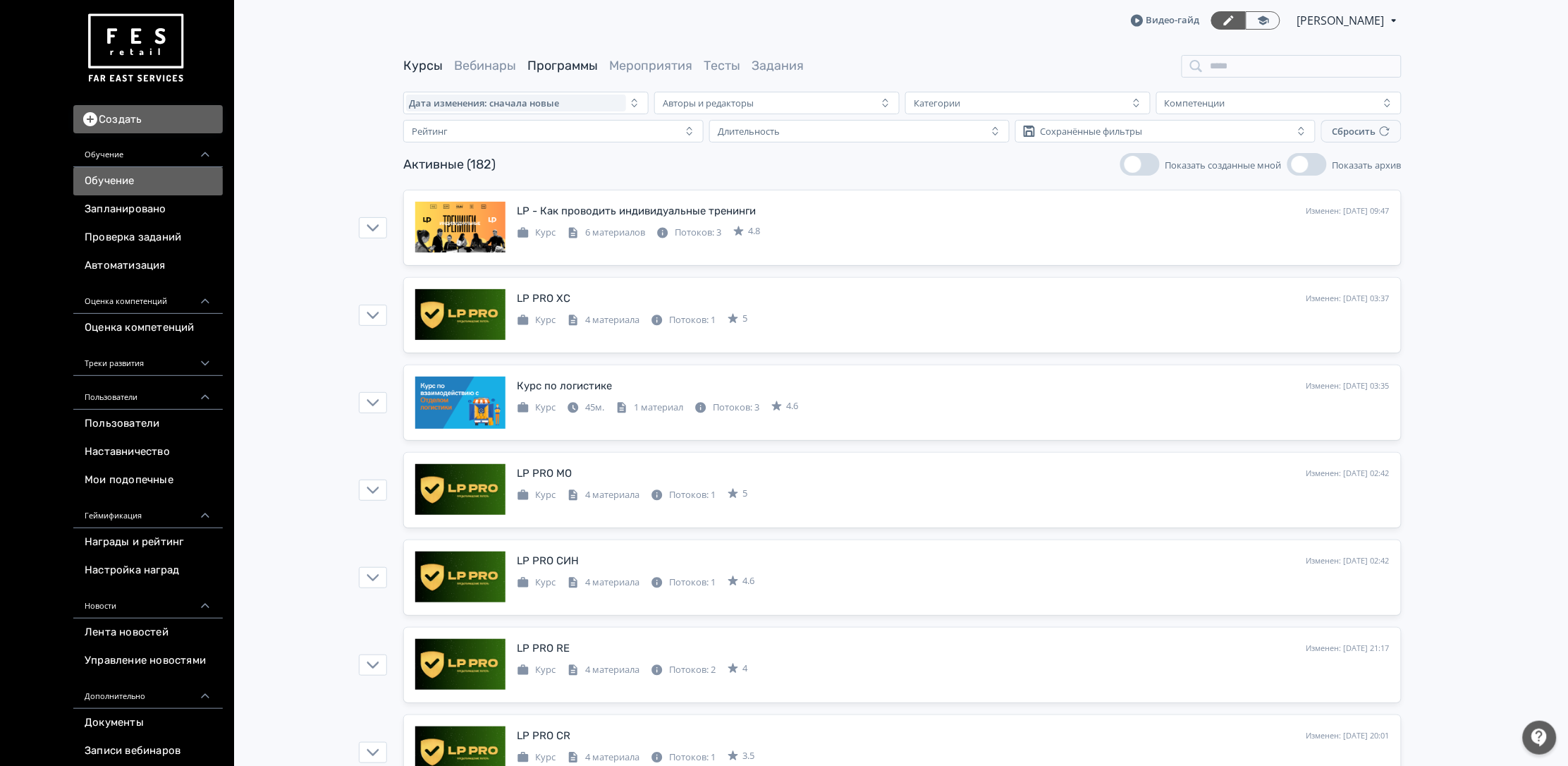
click at [561, 60] on link "Программы" at bounding box center [562, 65] width 70 height 16
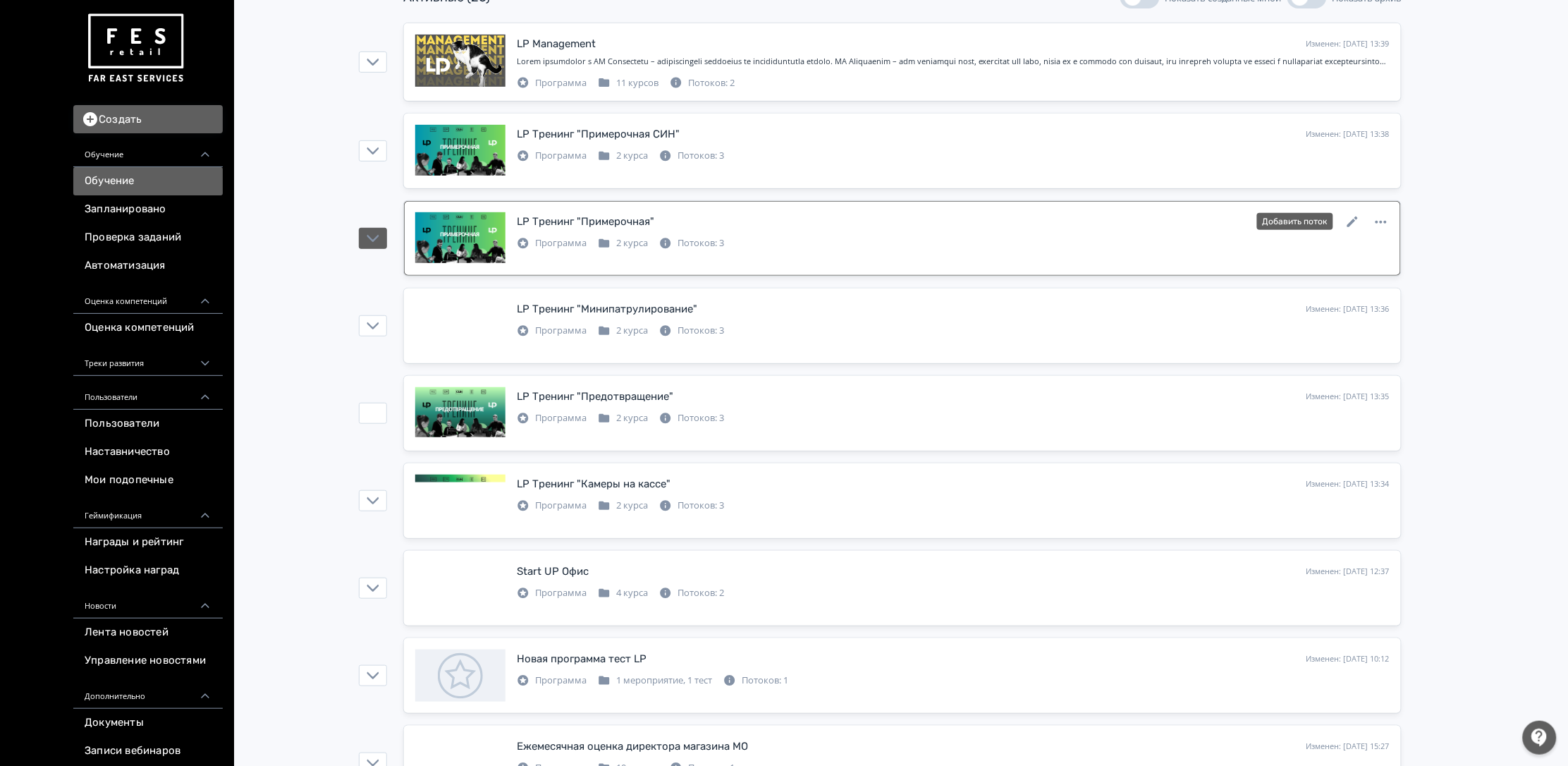
scroll to position [212, 0]
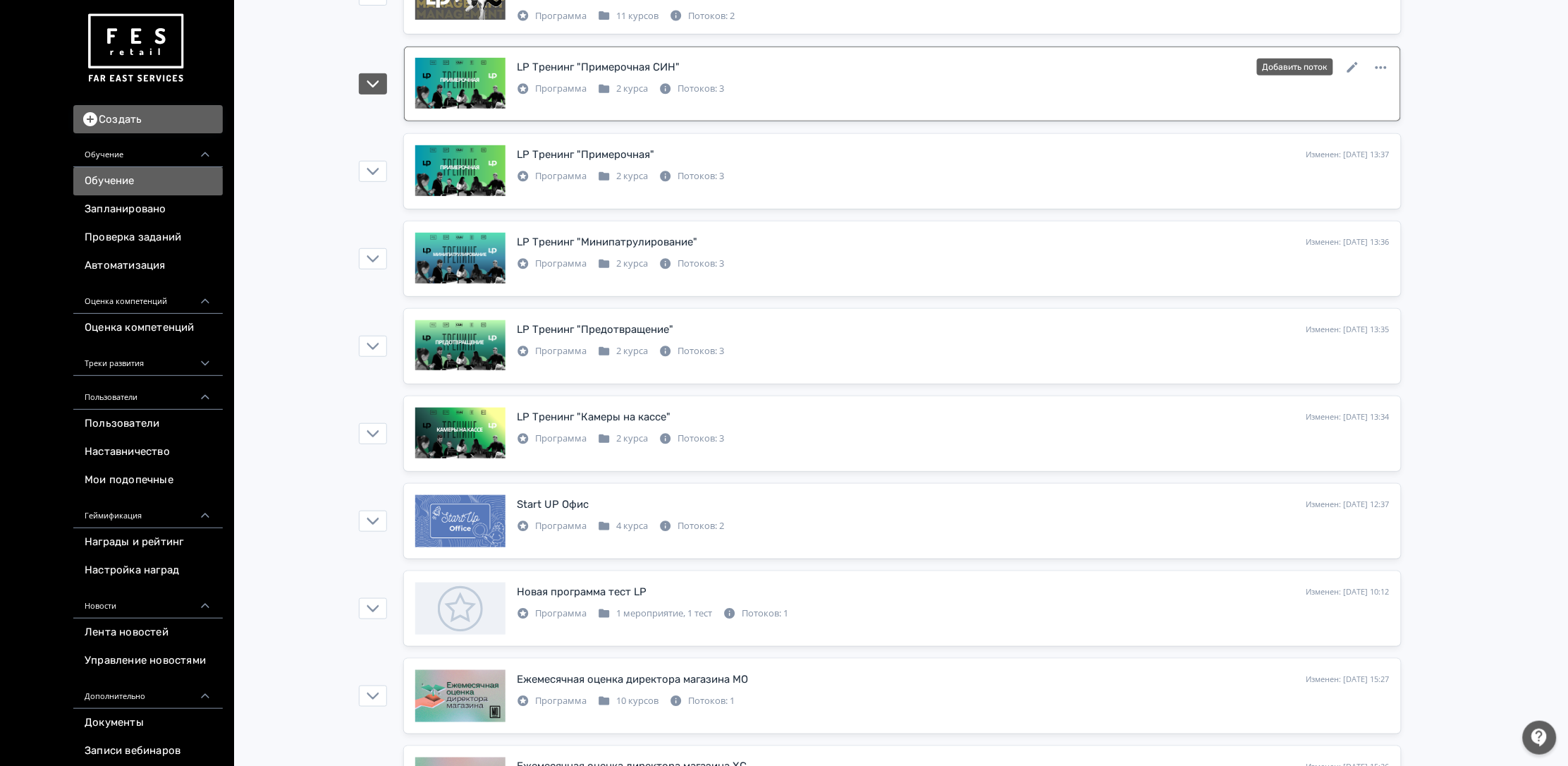
click at [652, 93] on div "Программа 2 курса Потоков: 3" at bounding box center [620, 88] width 207 height 17
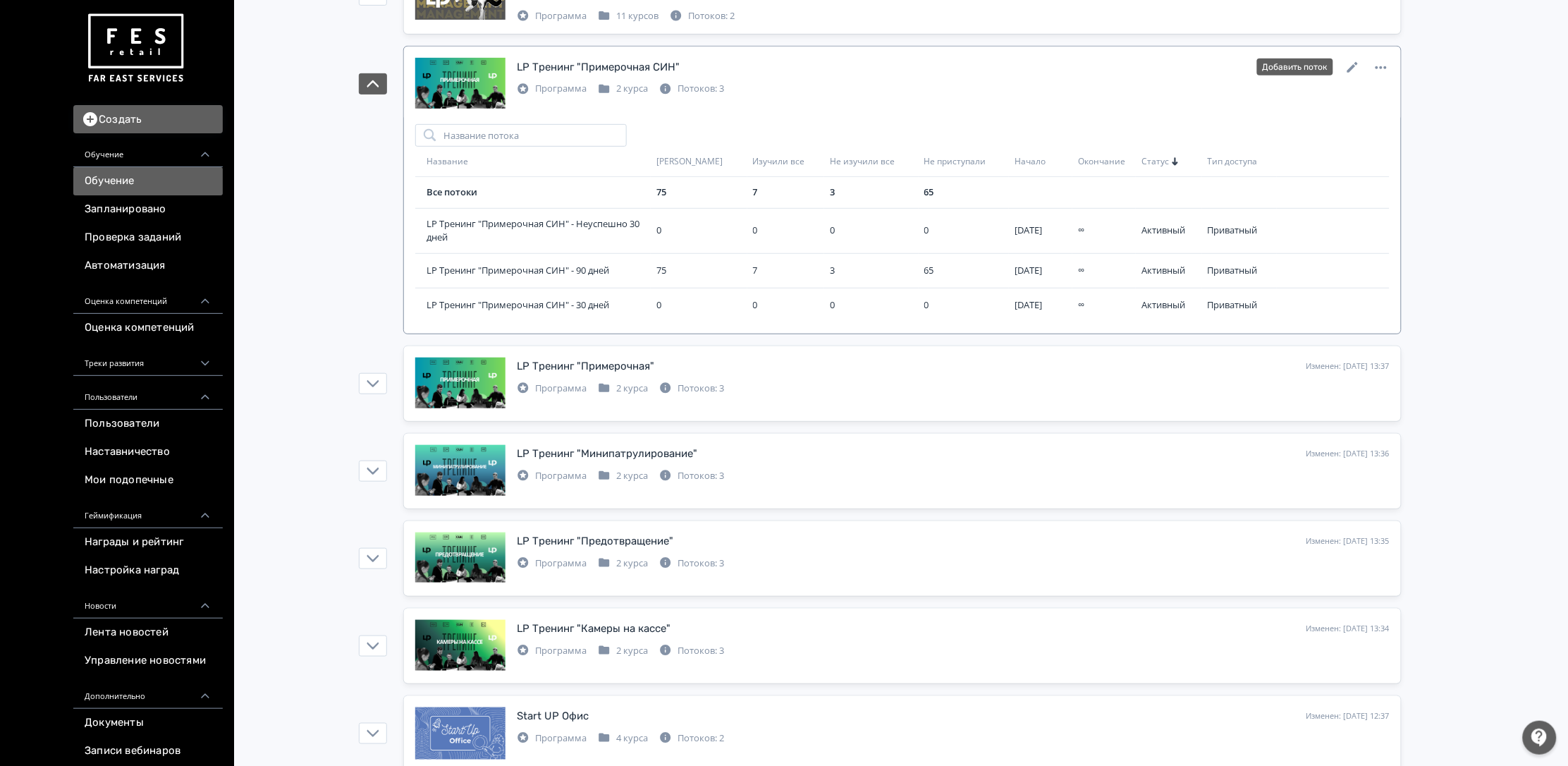
click at [662, 102] on div "LP Тренинг "Примерочная СИН" Изменен: [DATE] 13:38 Добавить поток Программа 2 к…" at bounding box center [902, 83] width 974 height 52
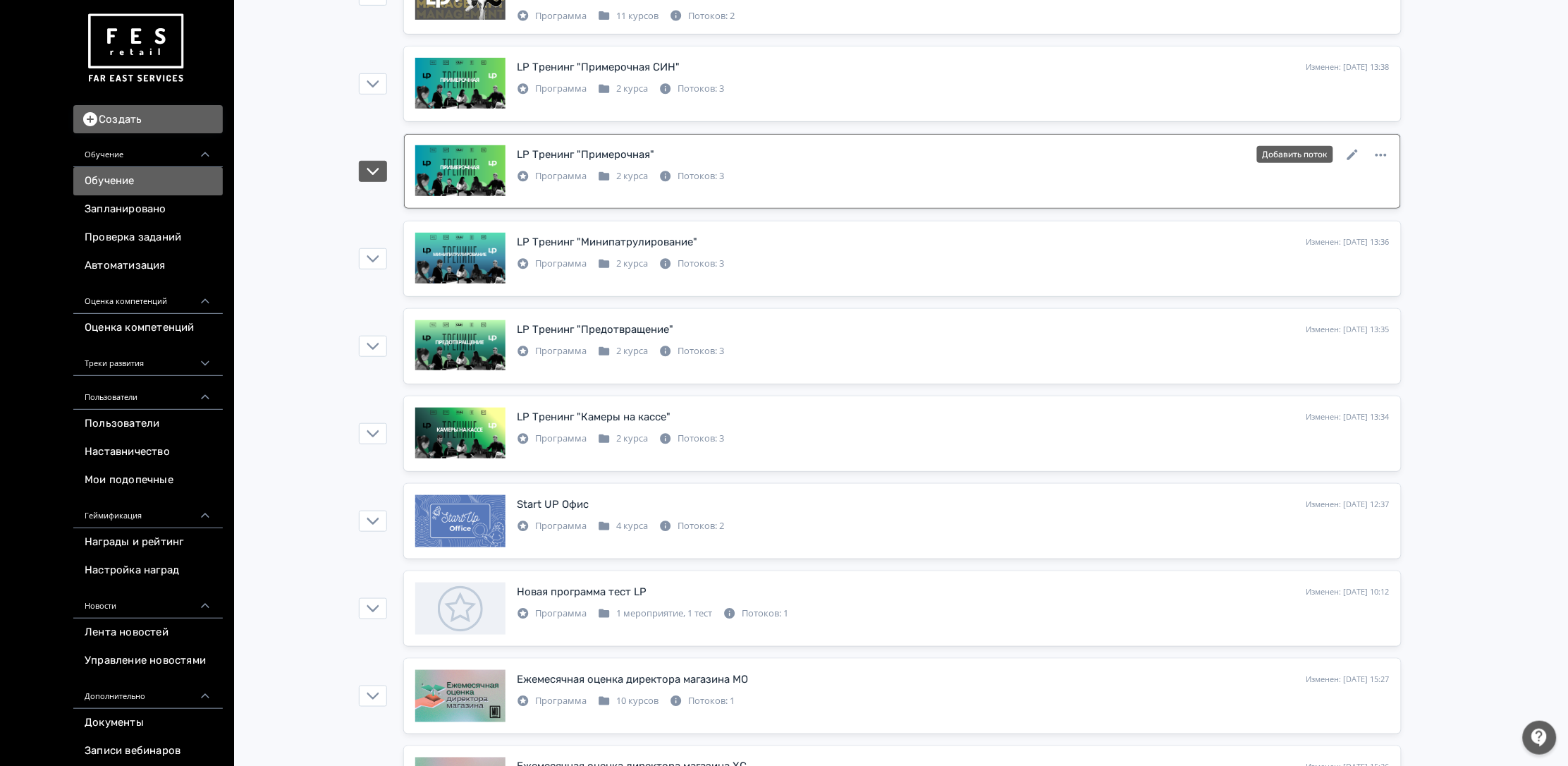
click at [659, 174] on icon at bounding box center [665, 176] width 12 height 12
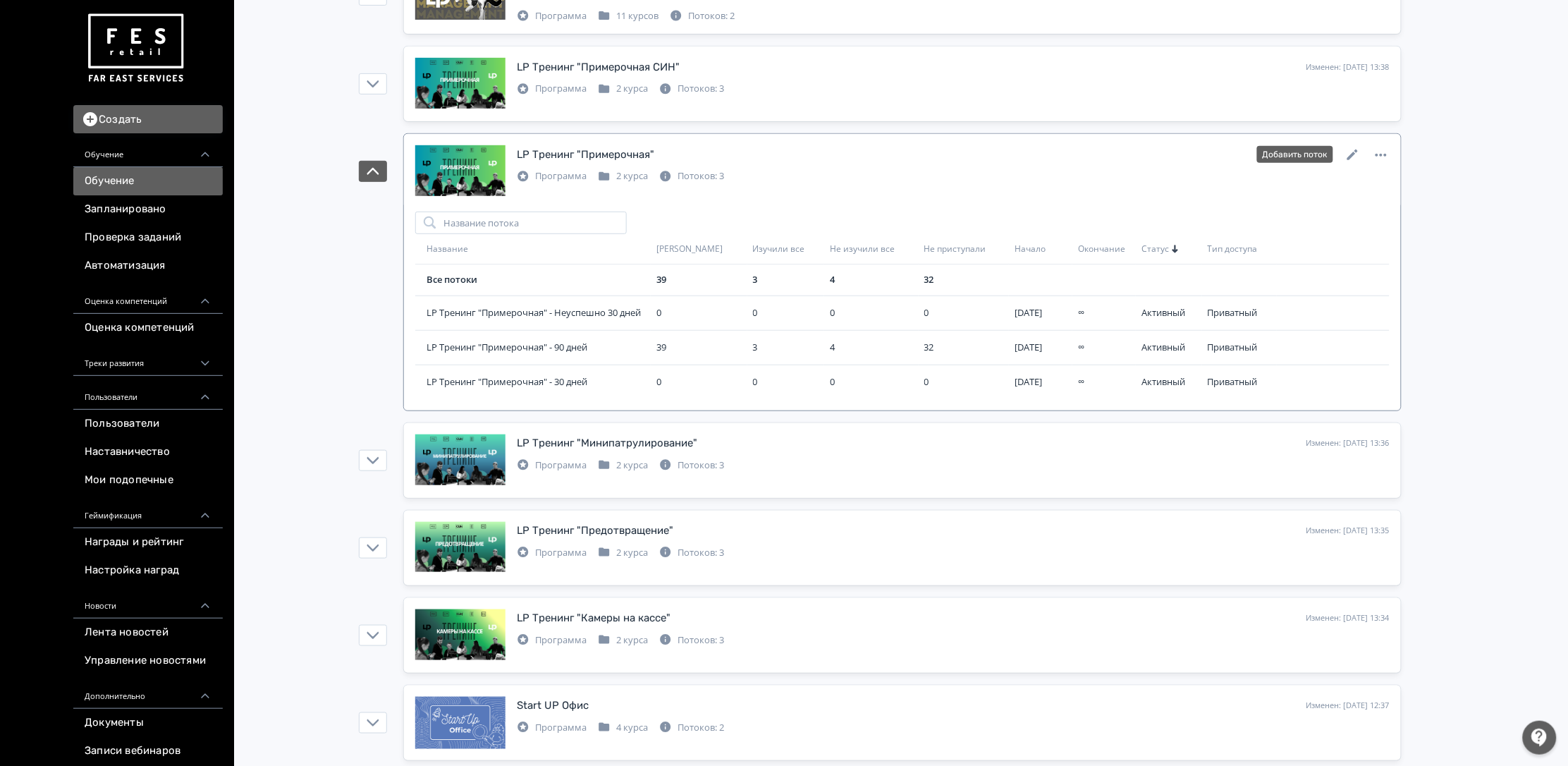
click at [655, 178] on div "Программа 2 курса Потоков: 3" at bounding box center [620, 174] width 207 height 17
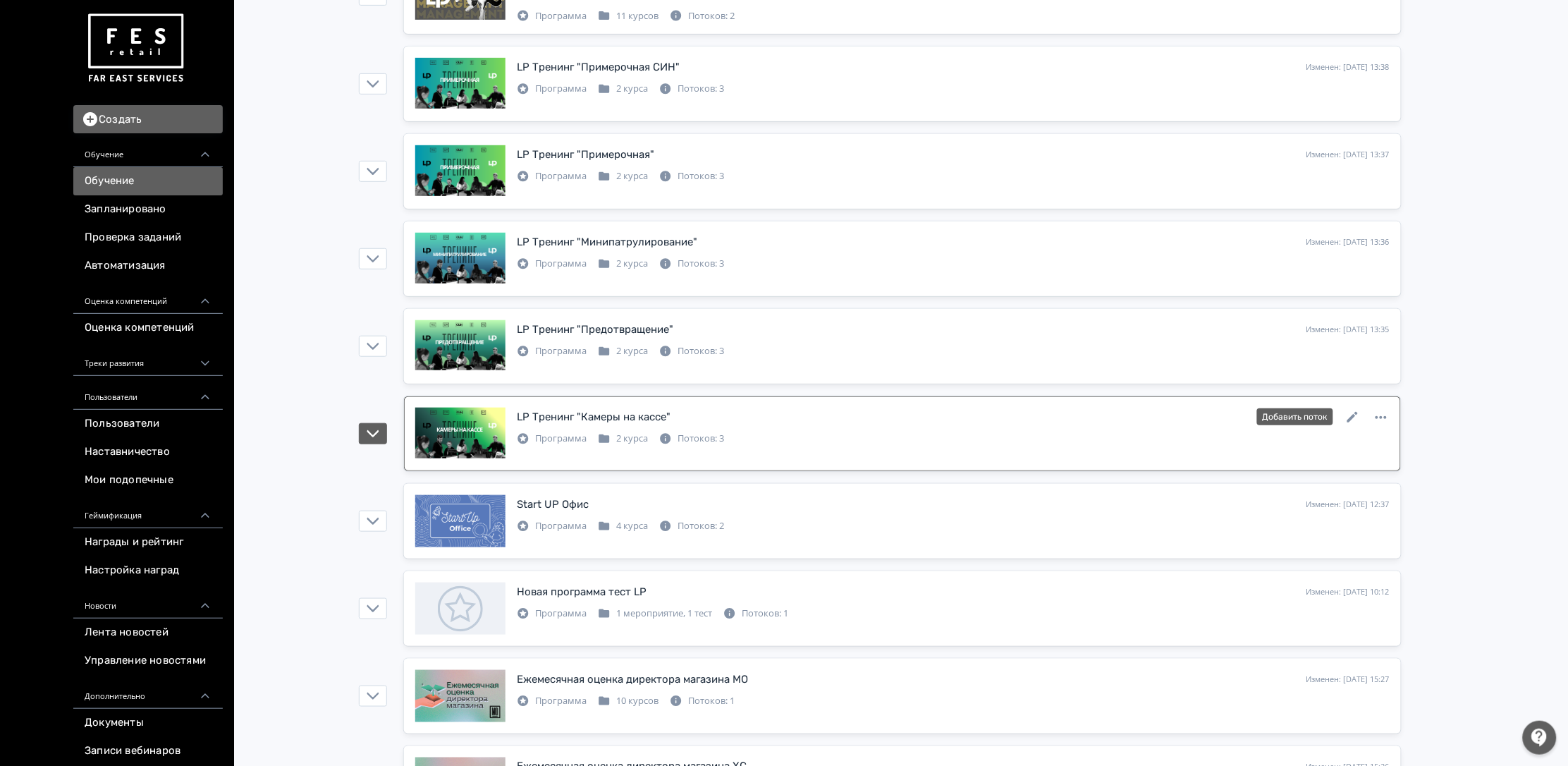
click at [719, 426] on div "LP Тренинг "Камеры на кассе" Изменен: [DATE] 13:34 Добавить поток" at bounding box center [953, 416] width 873 height 18
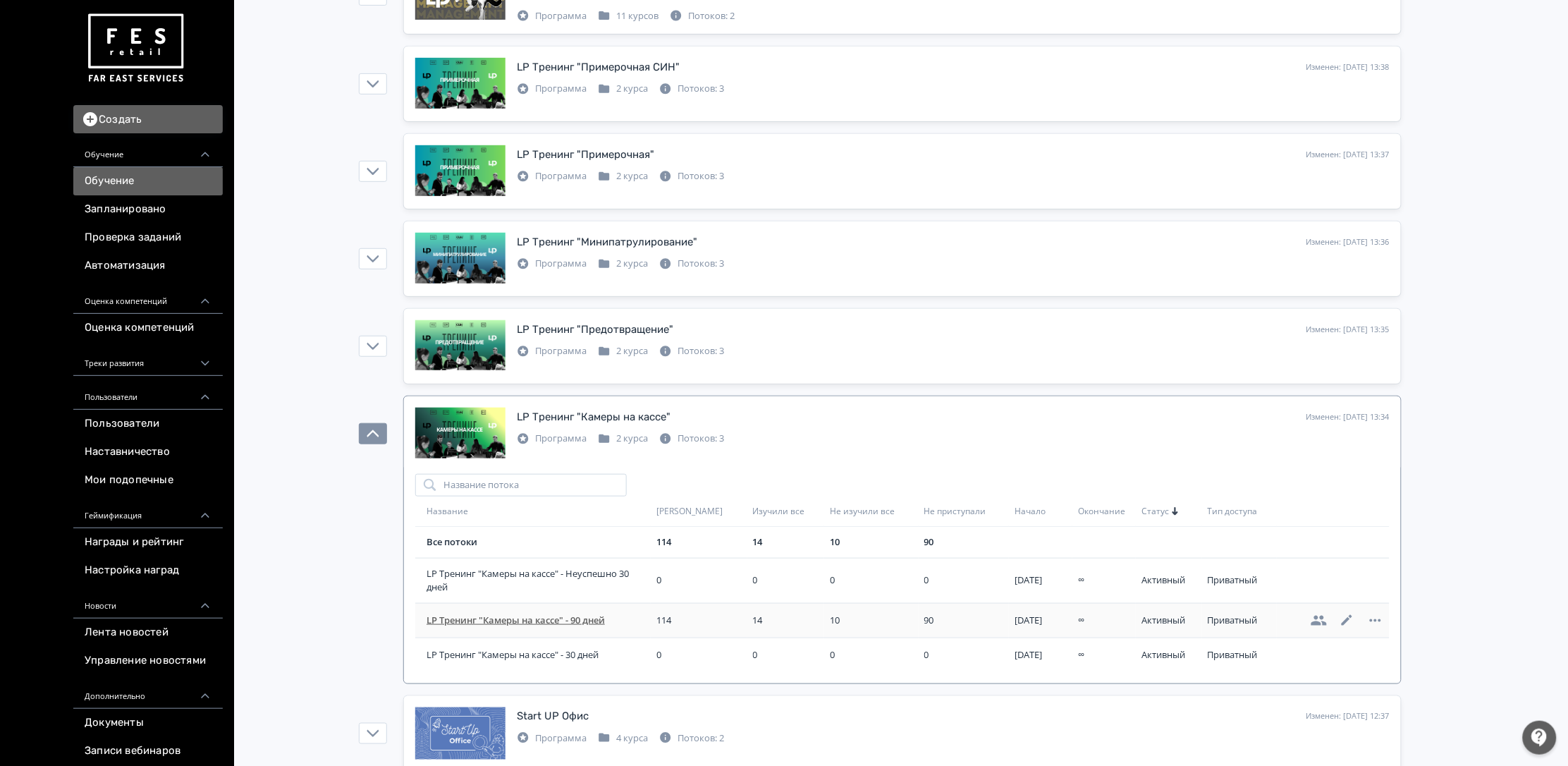
click at [531, 615] on span "LP Тренинг "Камеры на кассе" - 90 дней" at bounding box center [538, 621] width 224 height 14
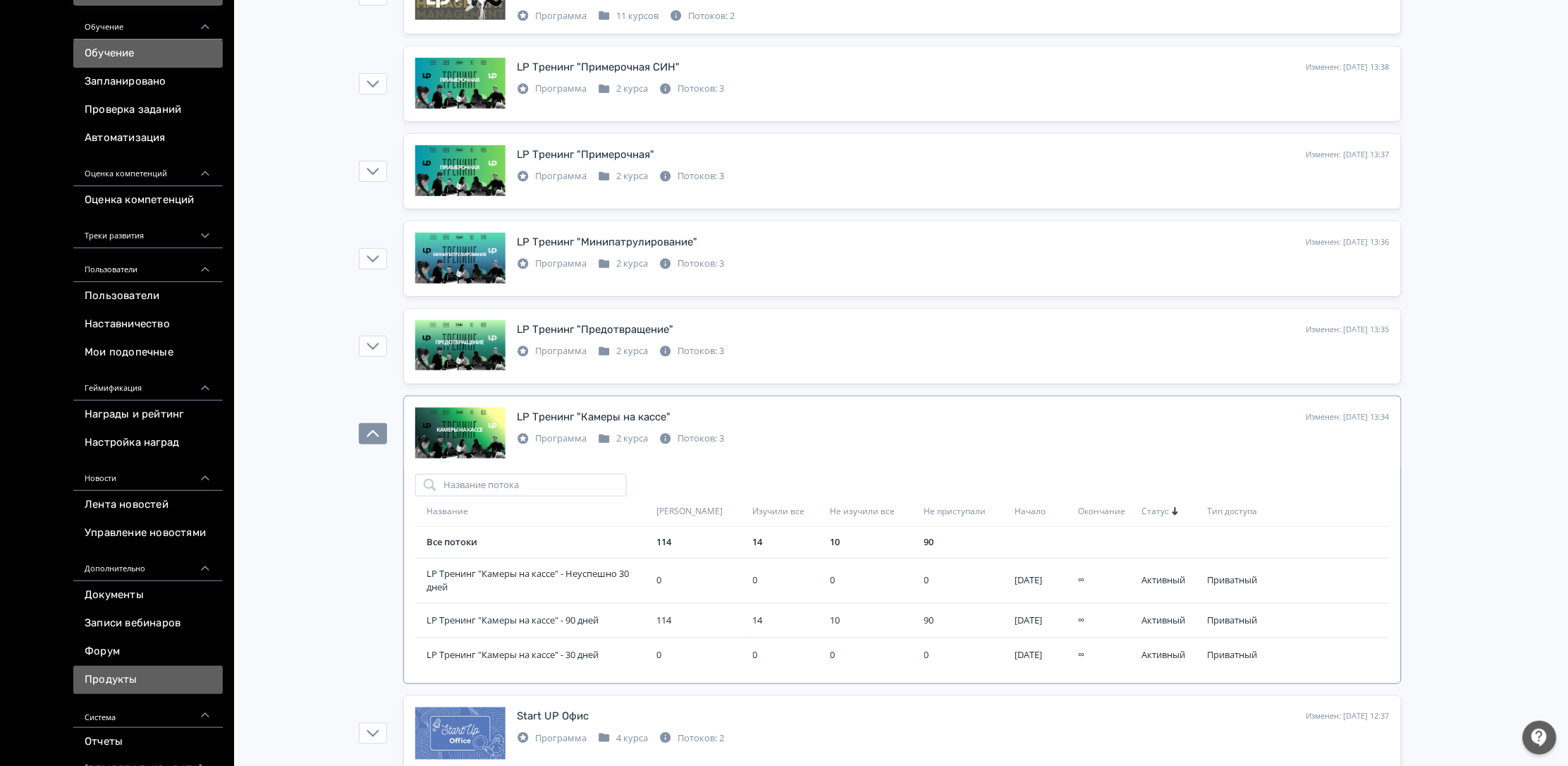
scroll to position [240, 0]
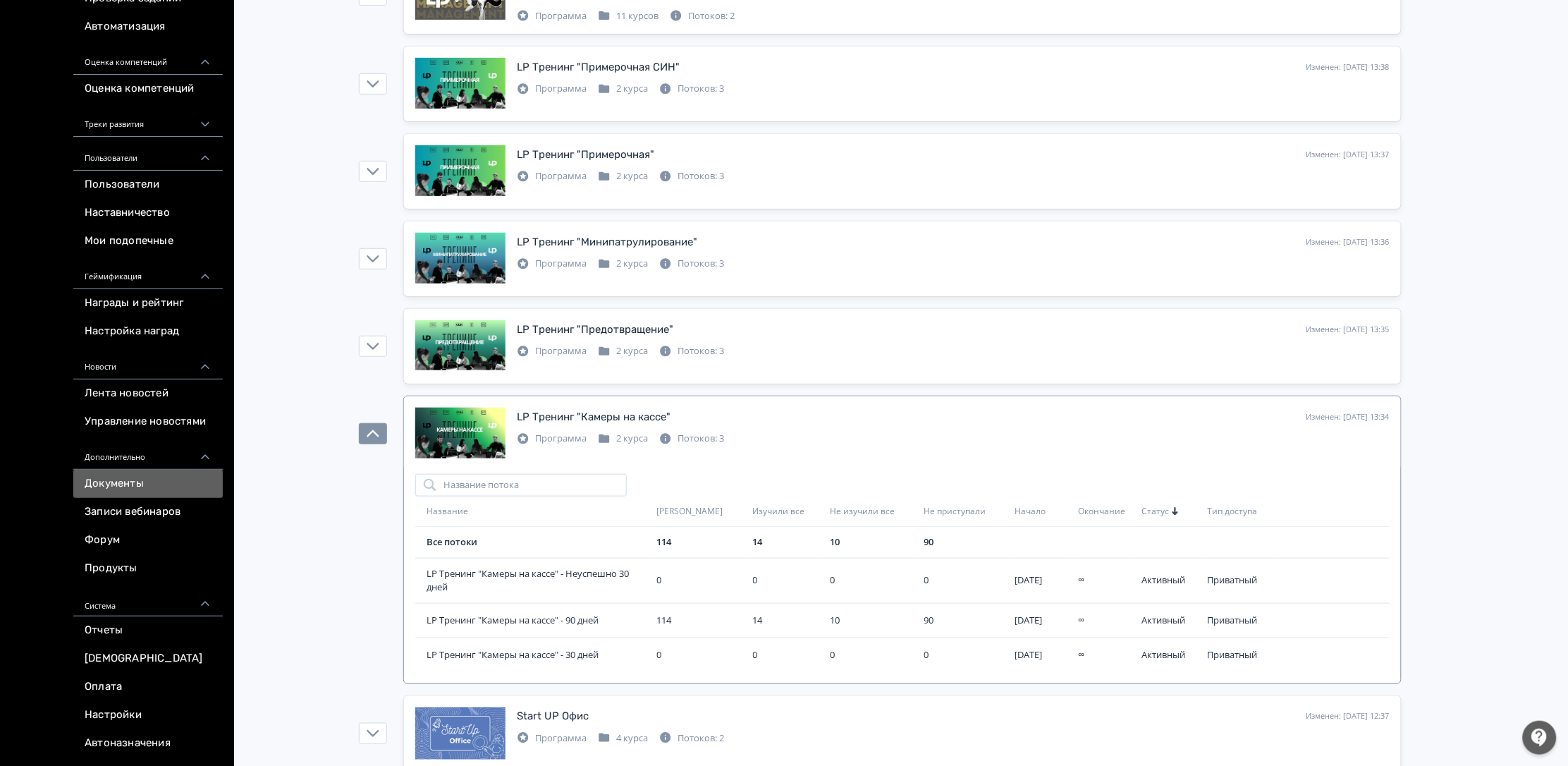
click at [150, 473] on link "Документы" at bounding box center [148, 483] width 150 height 28
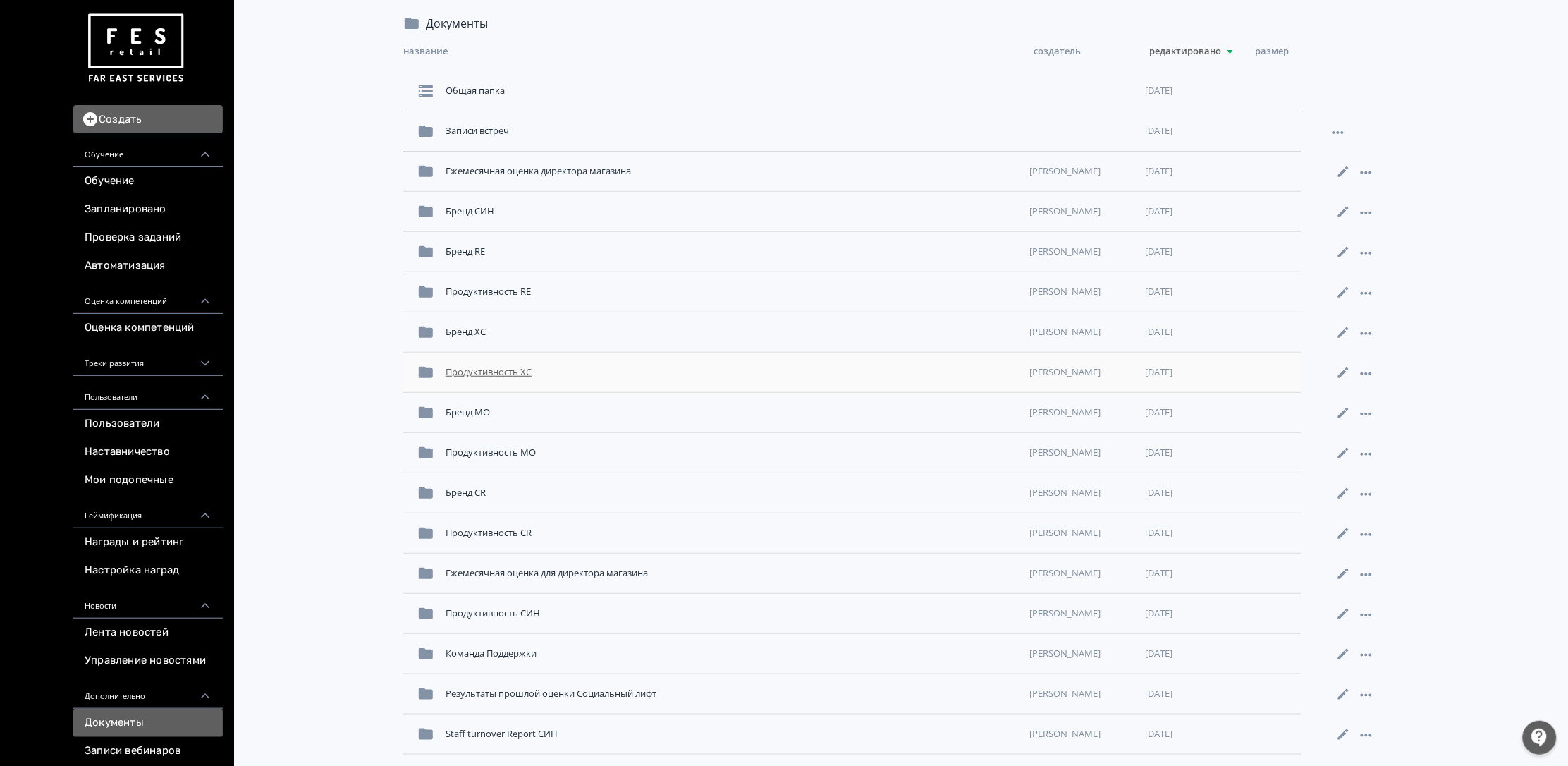
scroll to position [212, 0]
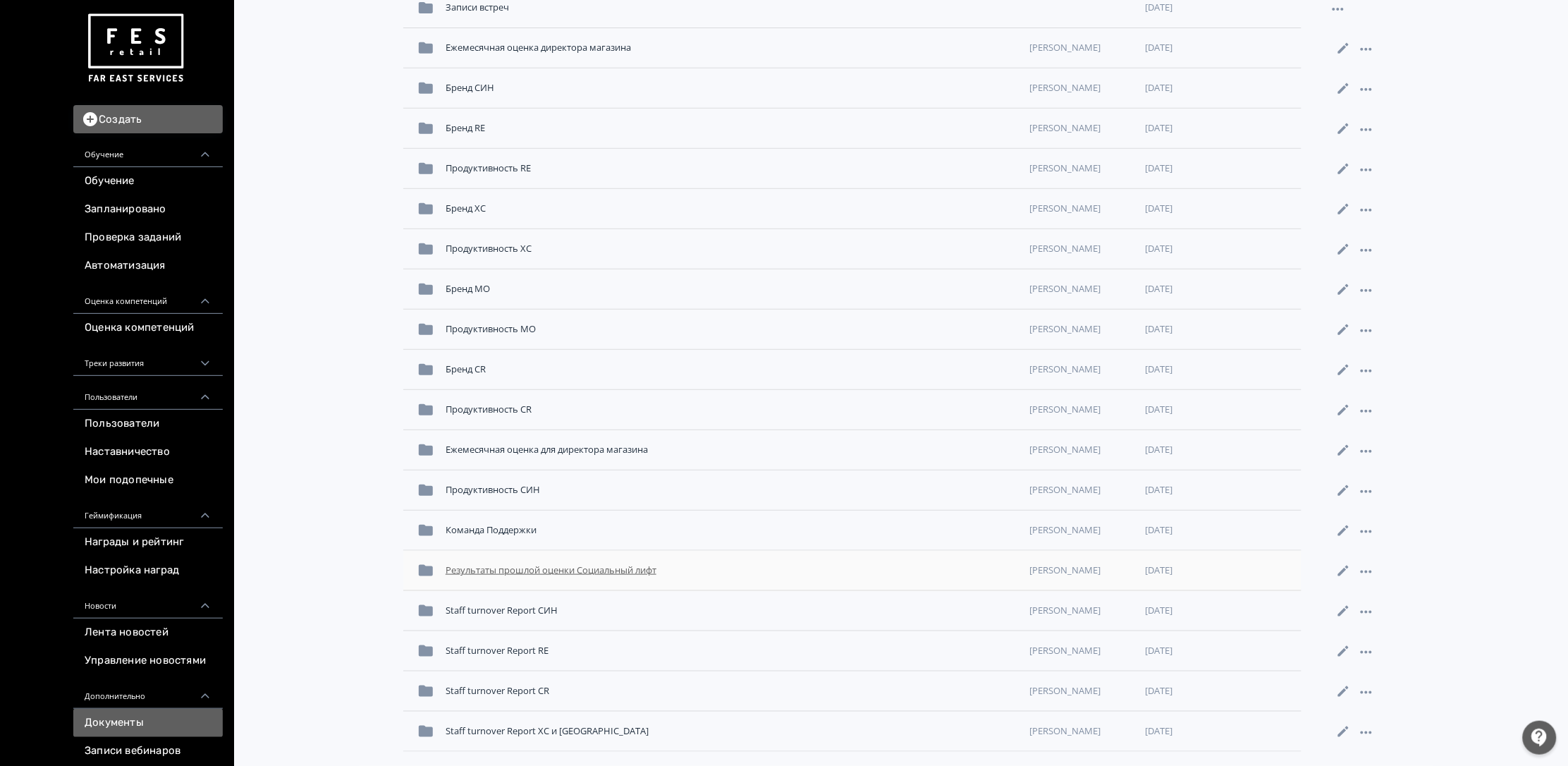
click at [615, 578] on div "Результаты прошлой оценки Социальный лифт" at bounding box center [732, 570] width 584 height 26
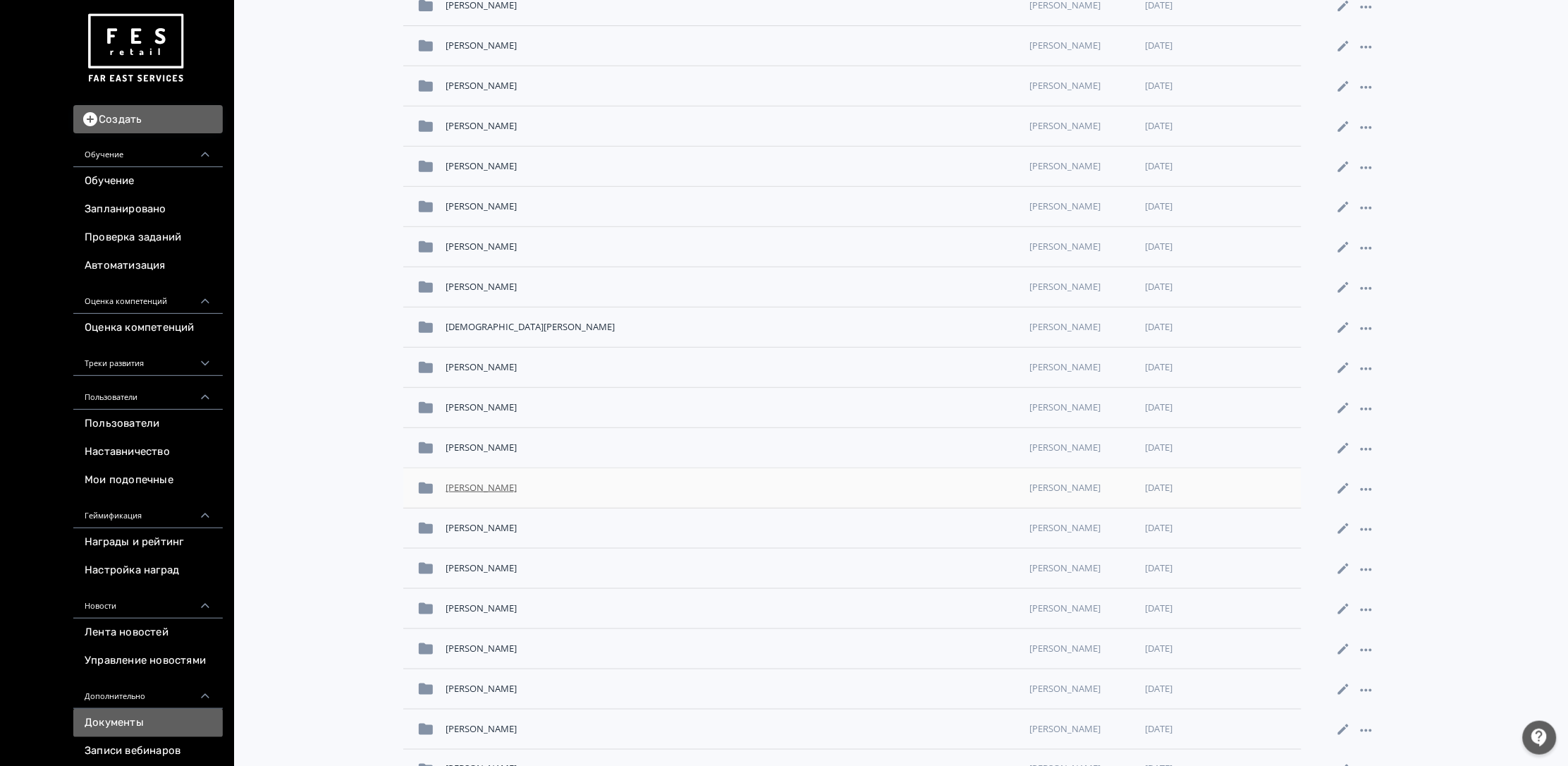
scroll to position [316, 0]
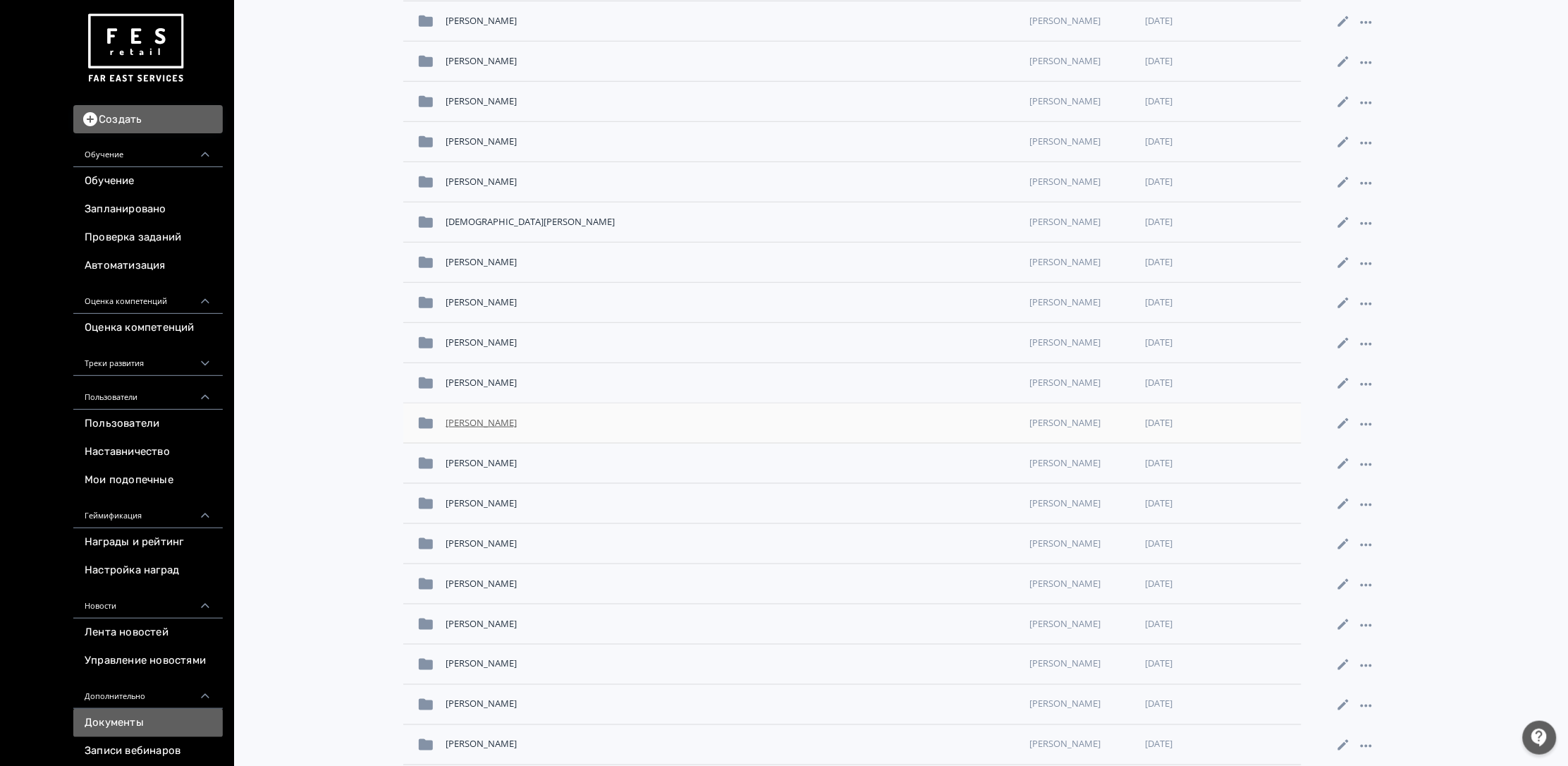
click at [505, 421] on div "[PERSON_NAME]" at bounding box center [732, 423] width 584 height 26
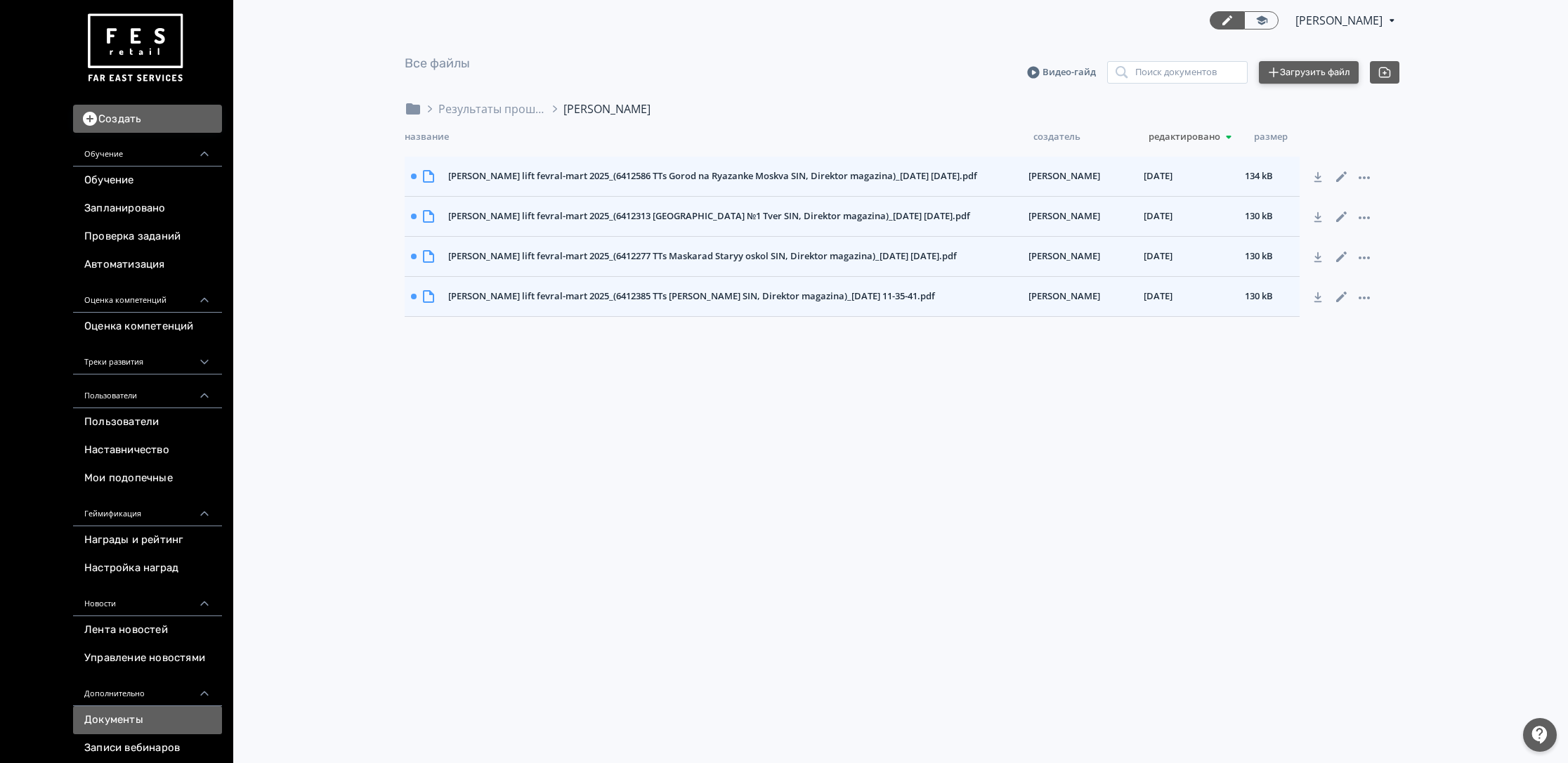
click at [1295, 65] on button "Загрузить файл" at bounding box center [1308, 72] width 100 height 22
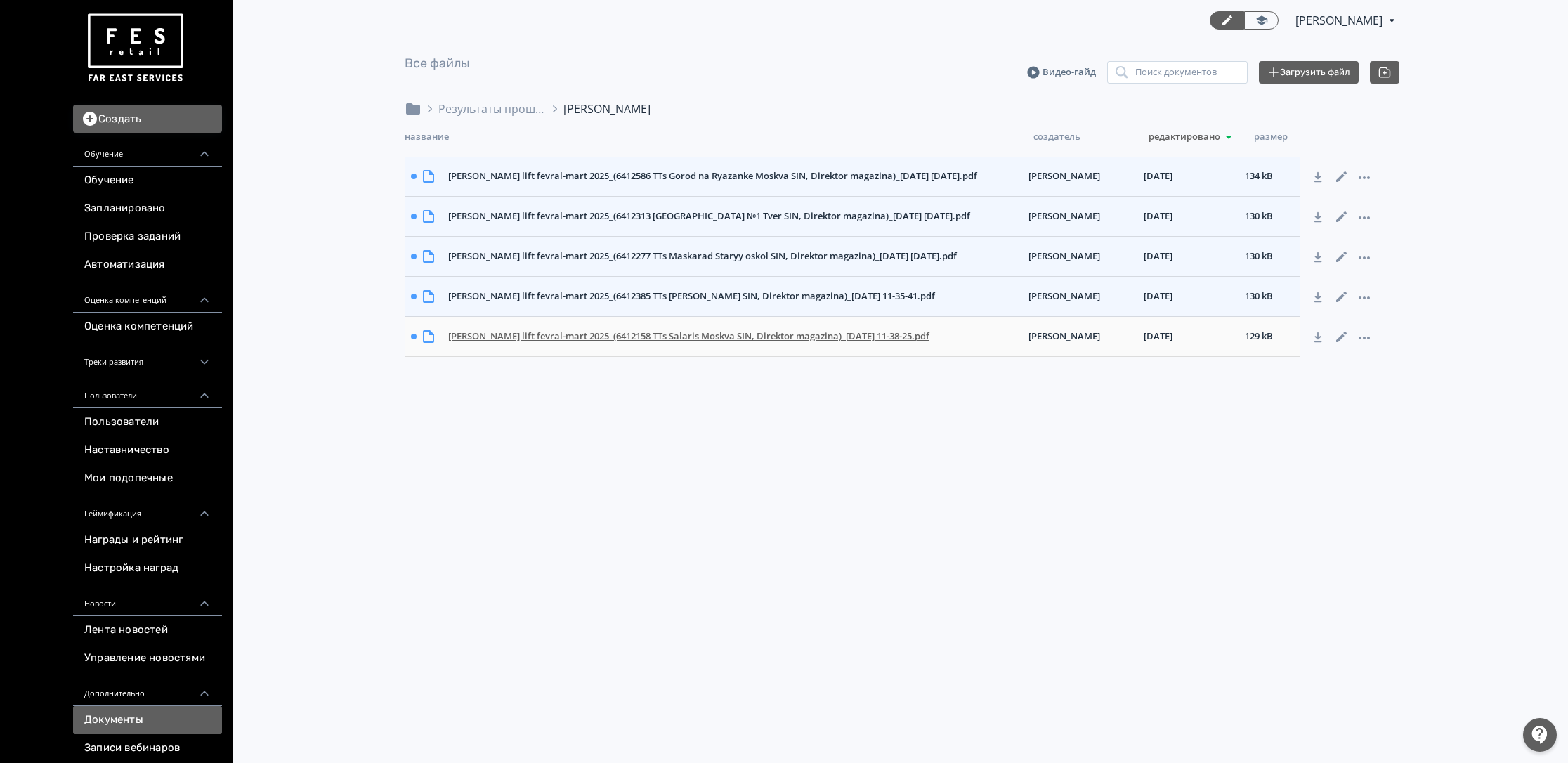
click at [496, 341] on div "[PERSON_NAME] lift fevral-mart 2025_(6412158 TTs Salaris Moskva SIN, Direktor m…" at bounding box center [733, 336] width 580 height 26
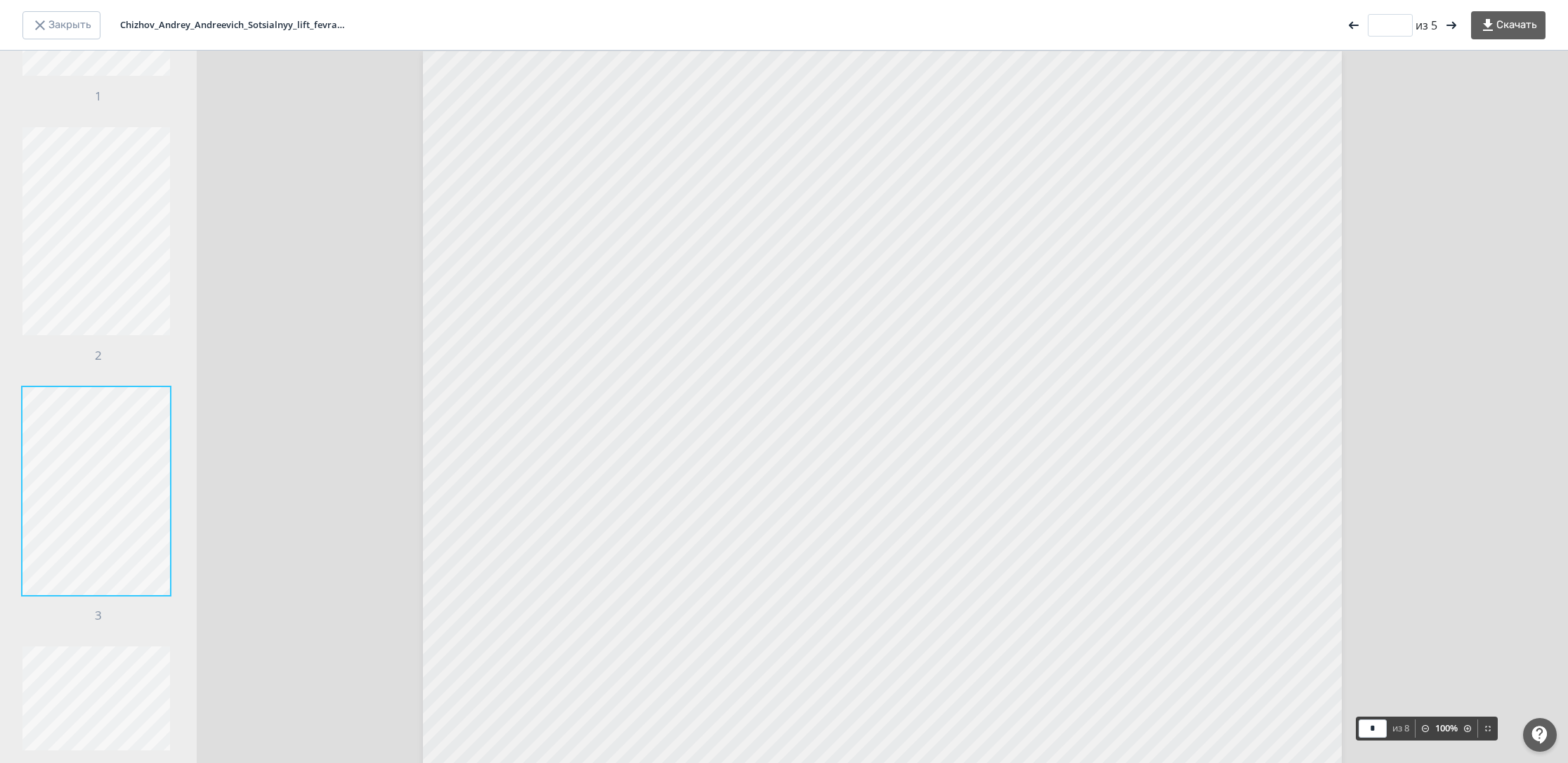
scroll to position [317, 0]
click at [127, 529] on div "1 2 3 4 5 6 7 8" at bounding box center [98, 634] width 197 height 1800
click at [179, 314] on div "1 2 3 4 5 6 7 8" at bounding box center [98, 1] width 197 height 1800
type input "*"
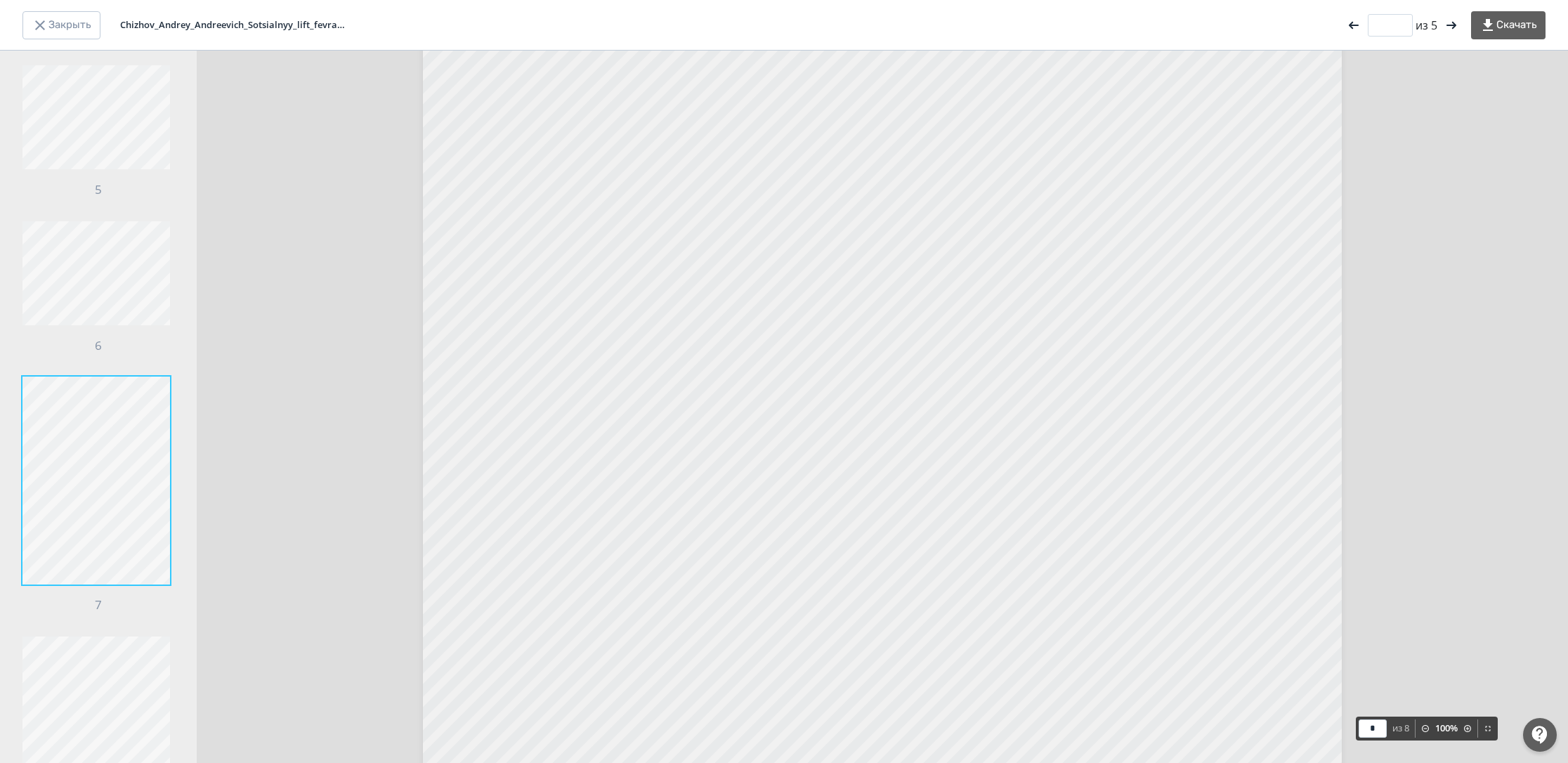
scroll to position [5855, 0]
